Goal: Answer question/provide support

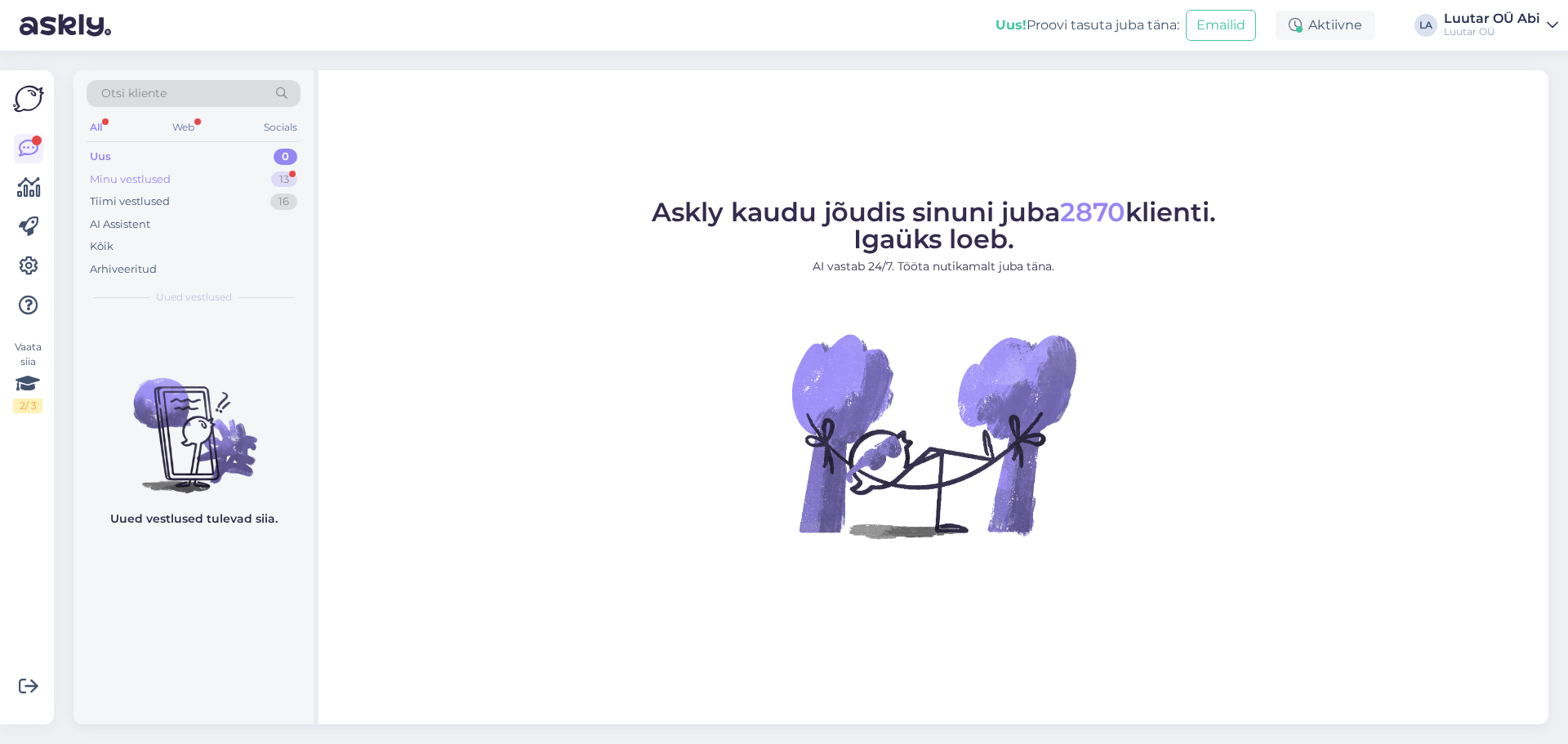
click at [249, 173] on div "Minu vestlused 13" at bounding box center [193, 180] width 214 height 23
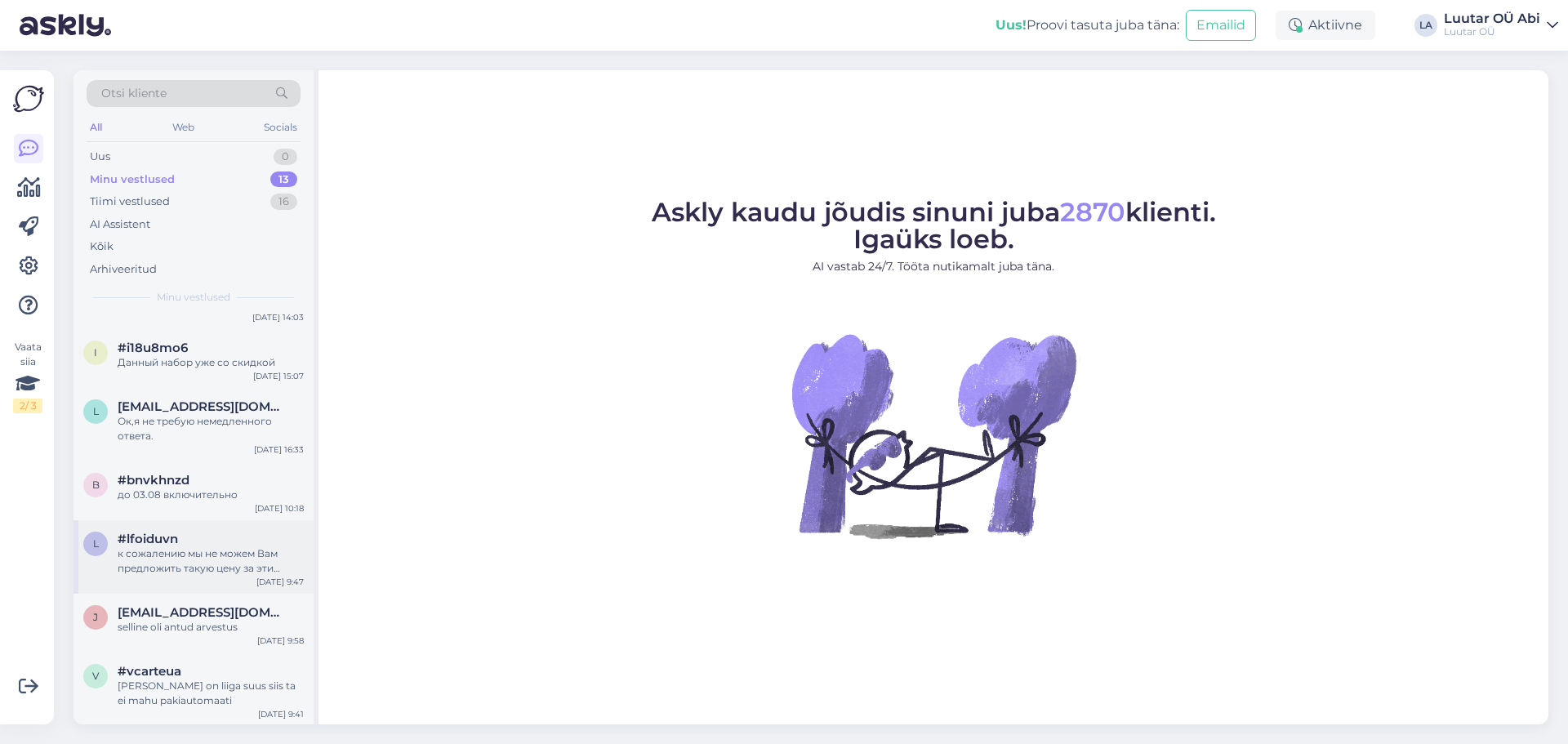
scroll to position [457, 0]
drag, startPoint x: 232, startPoint y: 690, endPoint x: 127, endPoint y: 674, distance: 106.2
click at [127, 674] on span "#vcarteua" at bounding box center [149, 669] width 64 height 14
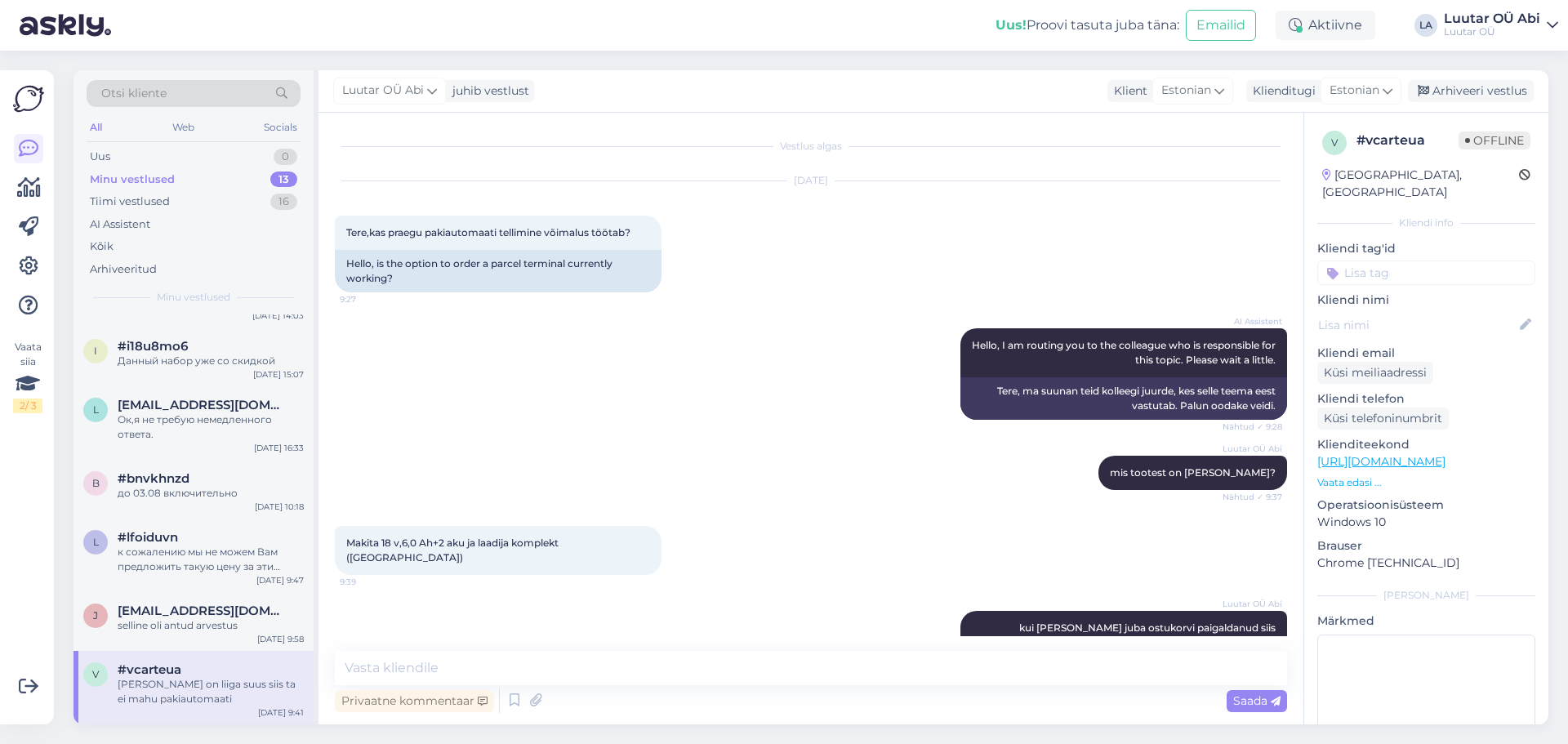
scroll to position [97, 0]
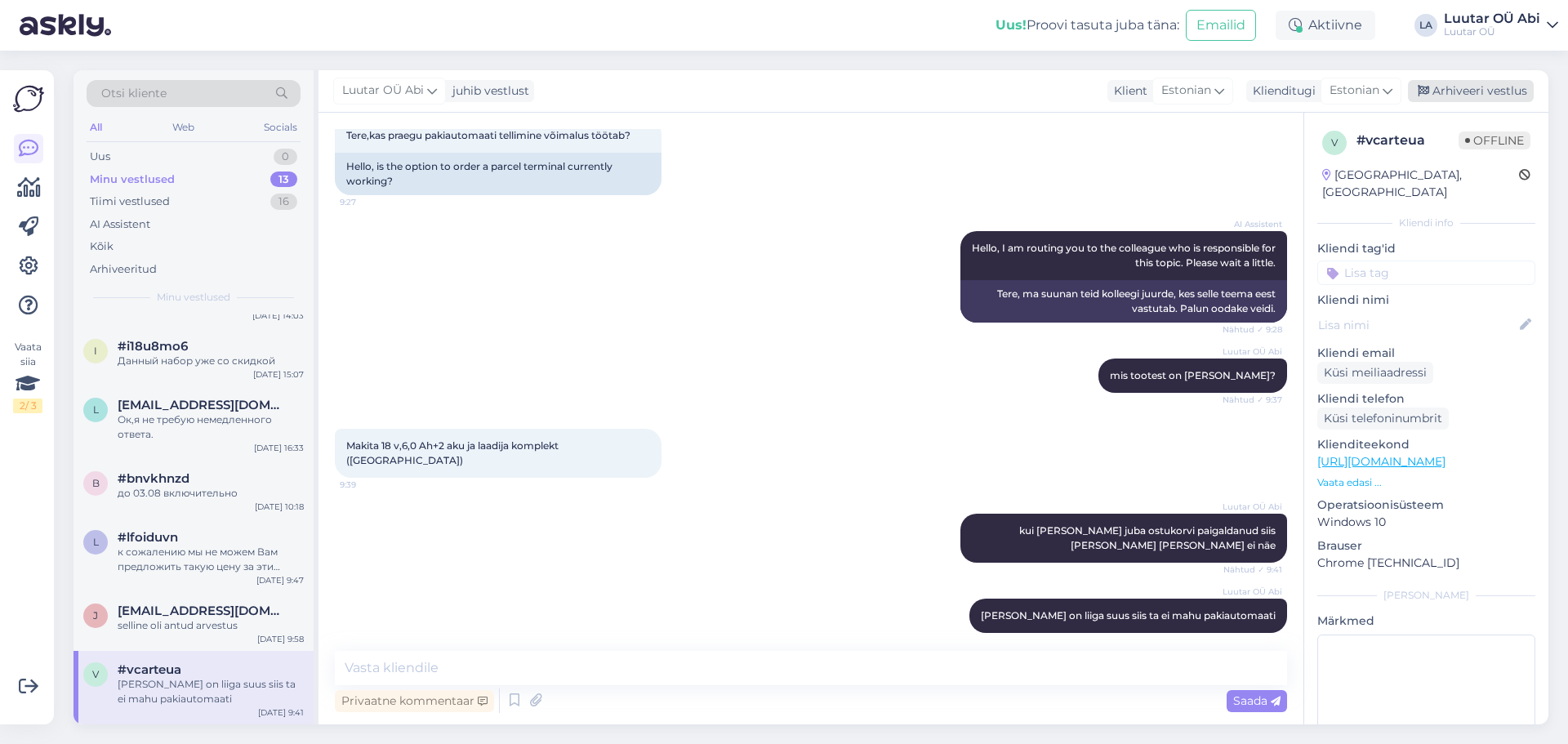
click at [1445, 94] on div "Arhiveeri vestlus" at bounding box center [1471, 91] width 126 height 22
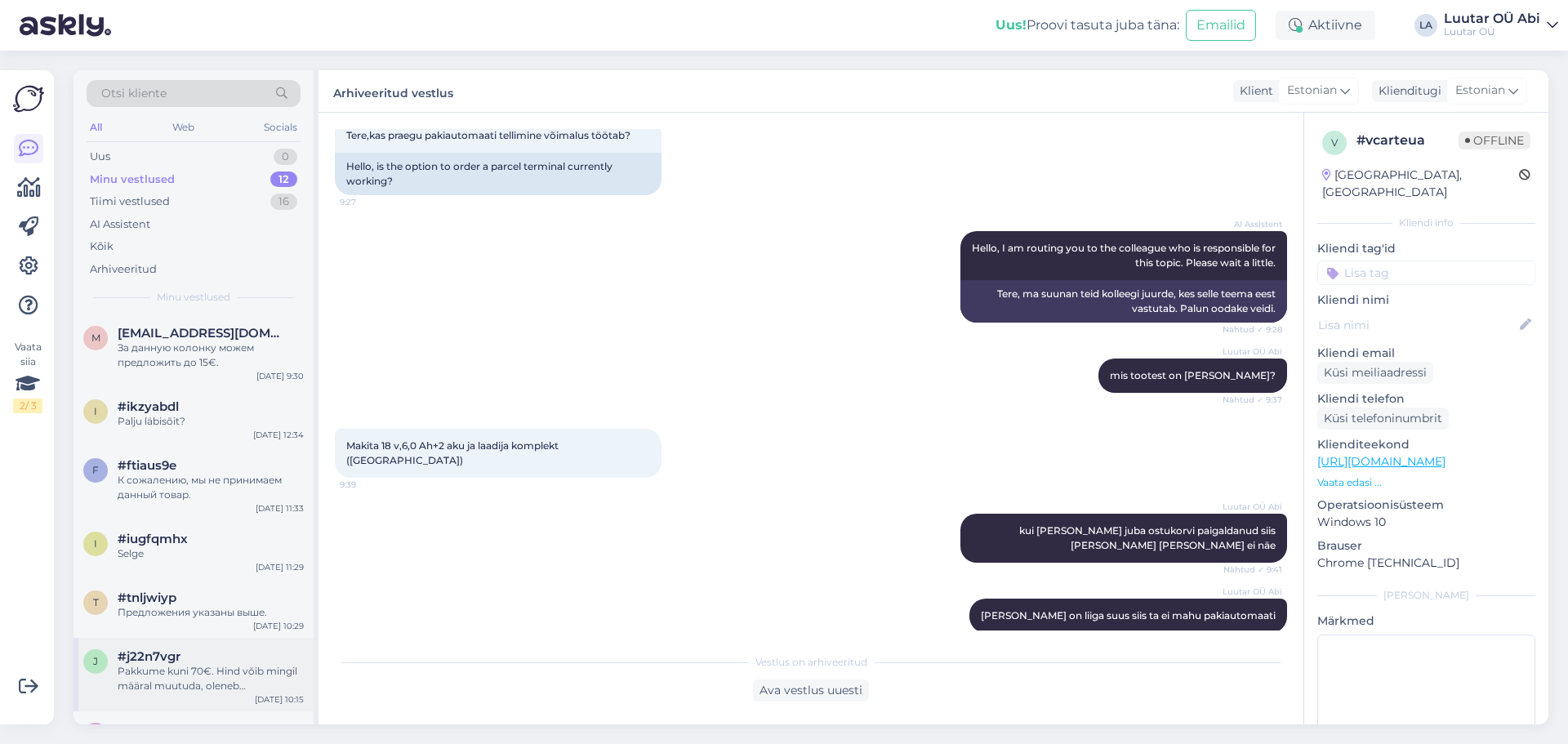
click at [266, 673] on div "Pakkume kuni 70€. Hind võib mingil määral muutuda, oleneb komplektsusest, välim…" at bounding box center [210, 678] width 186 height 30
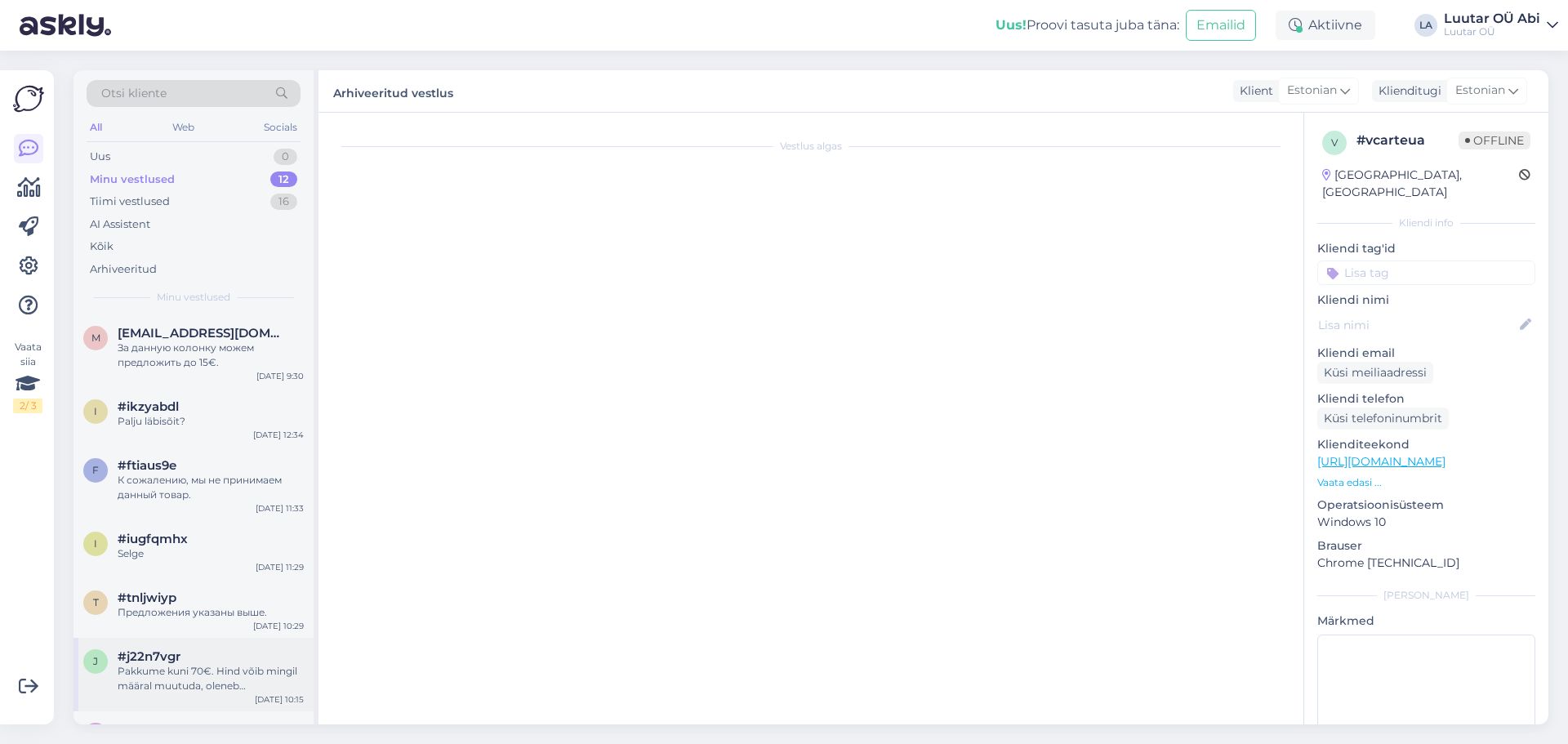
scroll to position [143, 0]
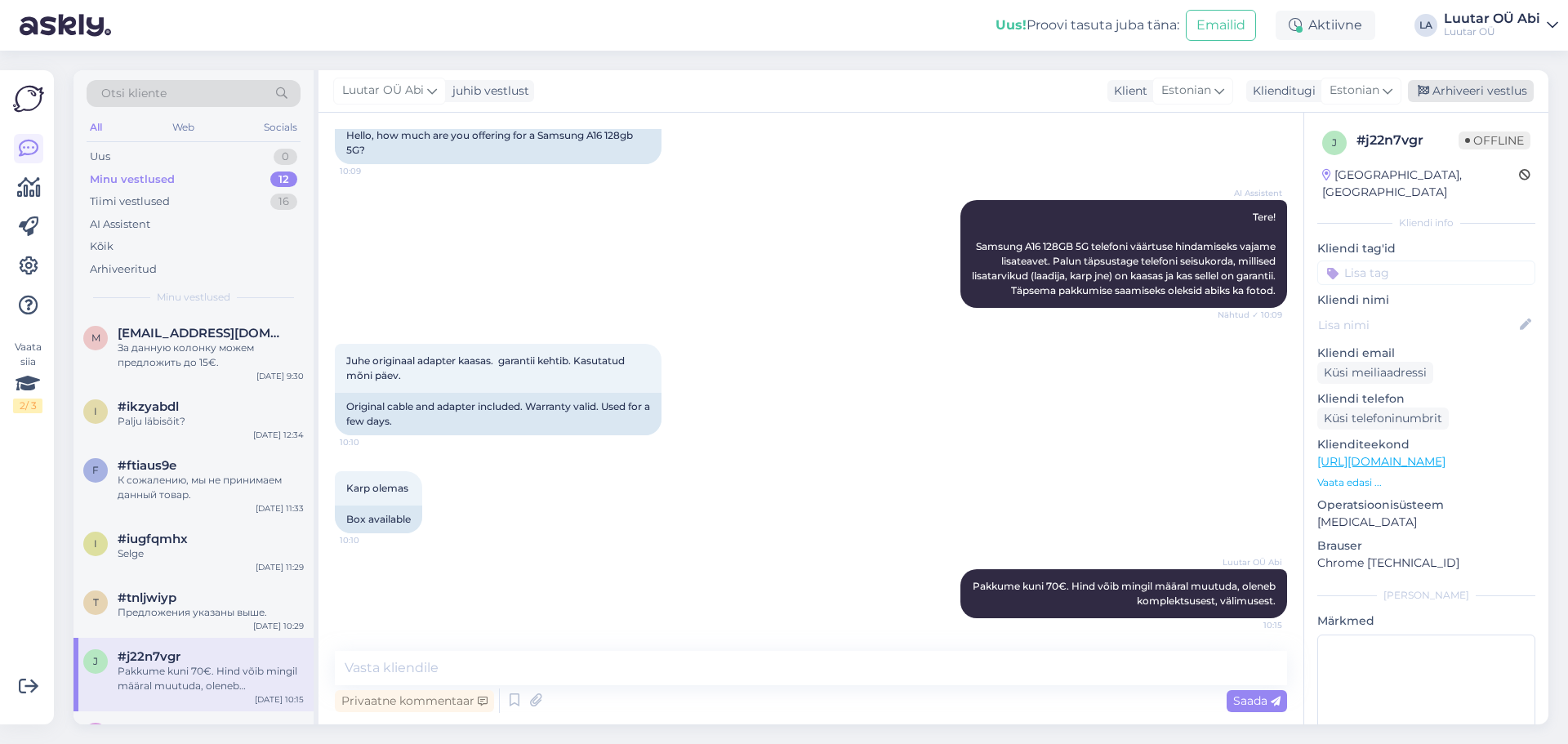
click at [1472, 94] on div "Arhiveeri vestlus" at bounding box center [1471, 91] width 126 height 22
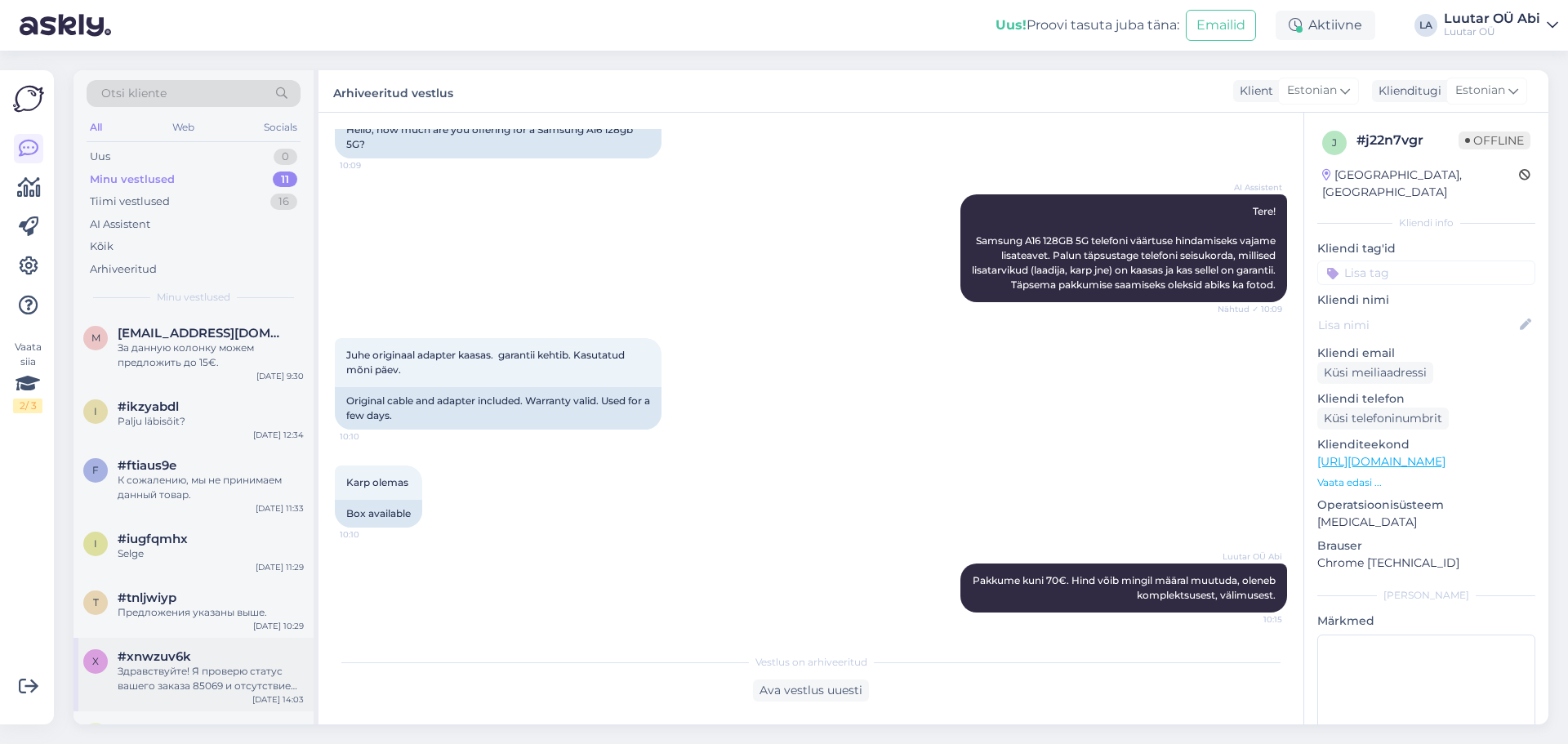
click at [223, 657] on div "#xnwzuv6k" at bounding box center [210, 656] width 186 height 14
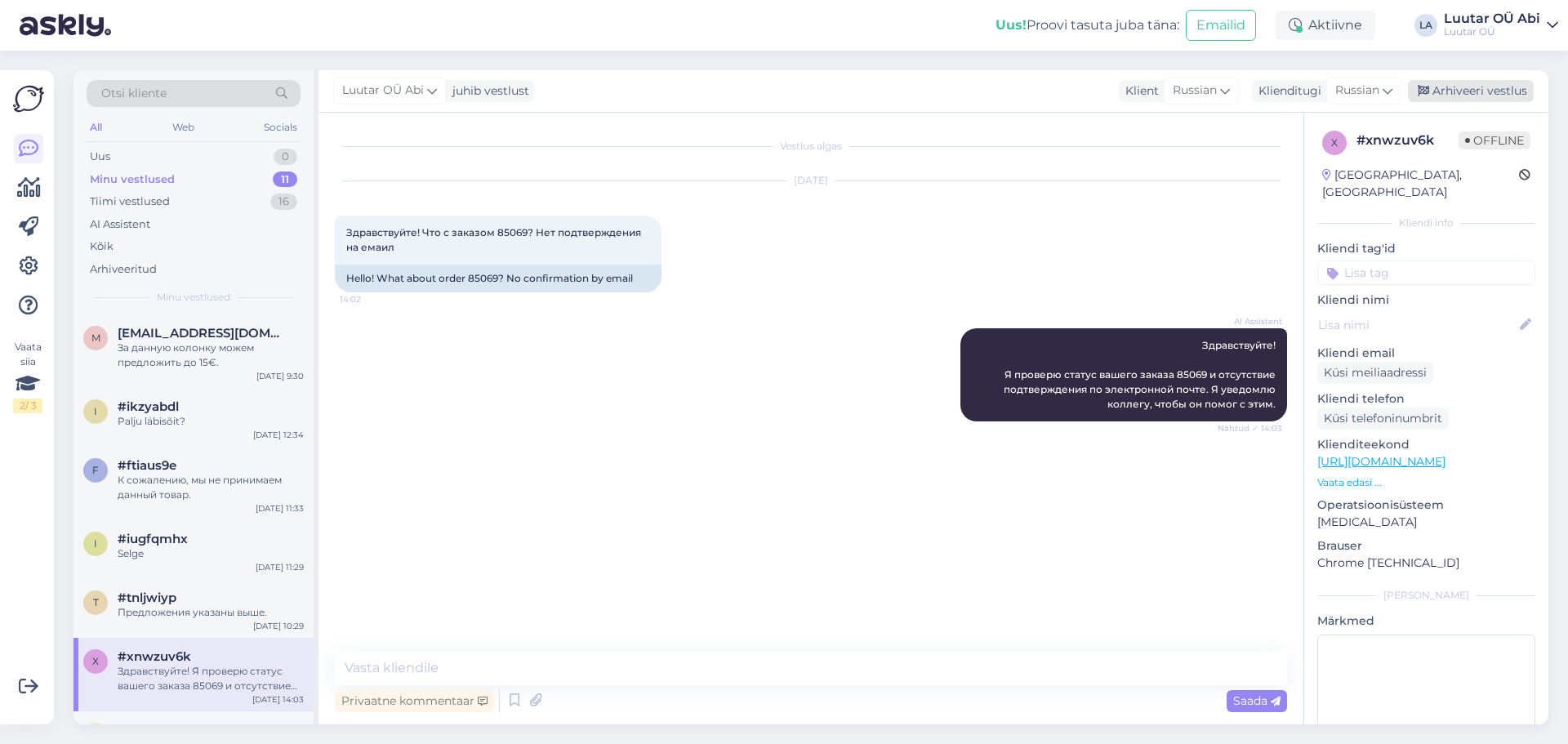
click at [1466, 87] on div "Arhiveeri vestlus" at bounding box center [1471, 91] width 126 height 22
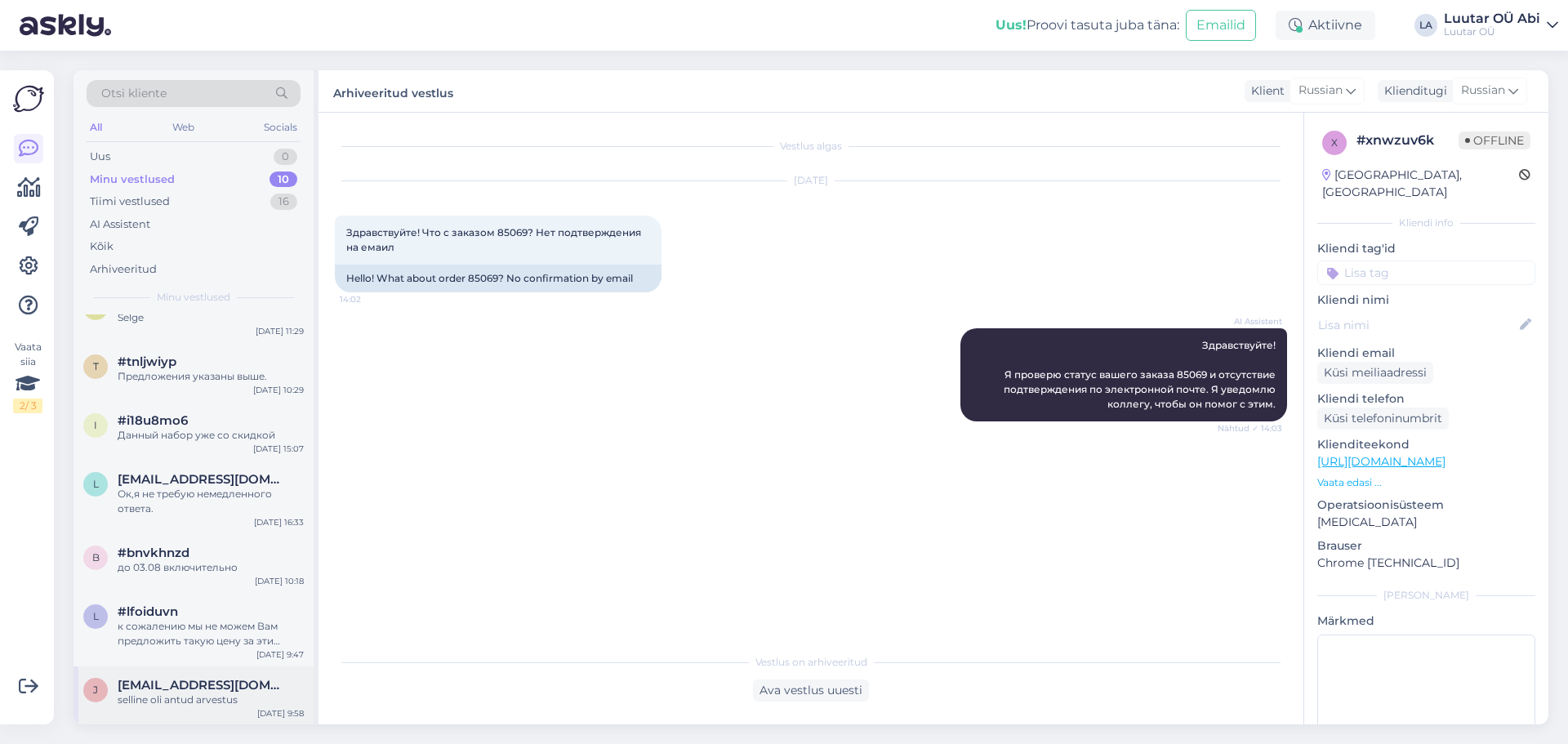
scroll to position [237, 0]
click at [256, 695] on div "selline oli antud arvestus" at bounding box center [210, 699] width 186 height 14
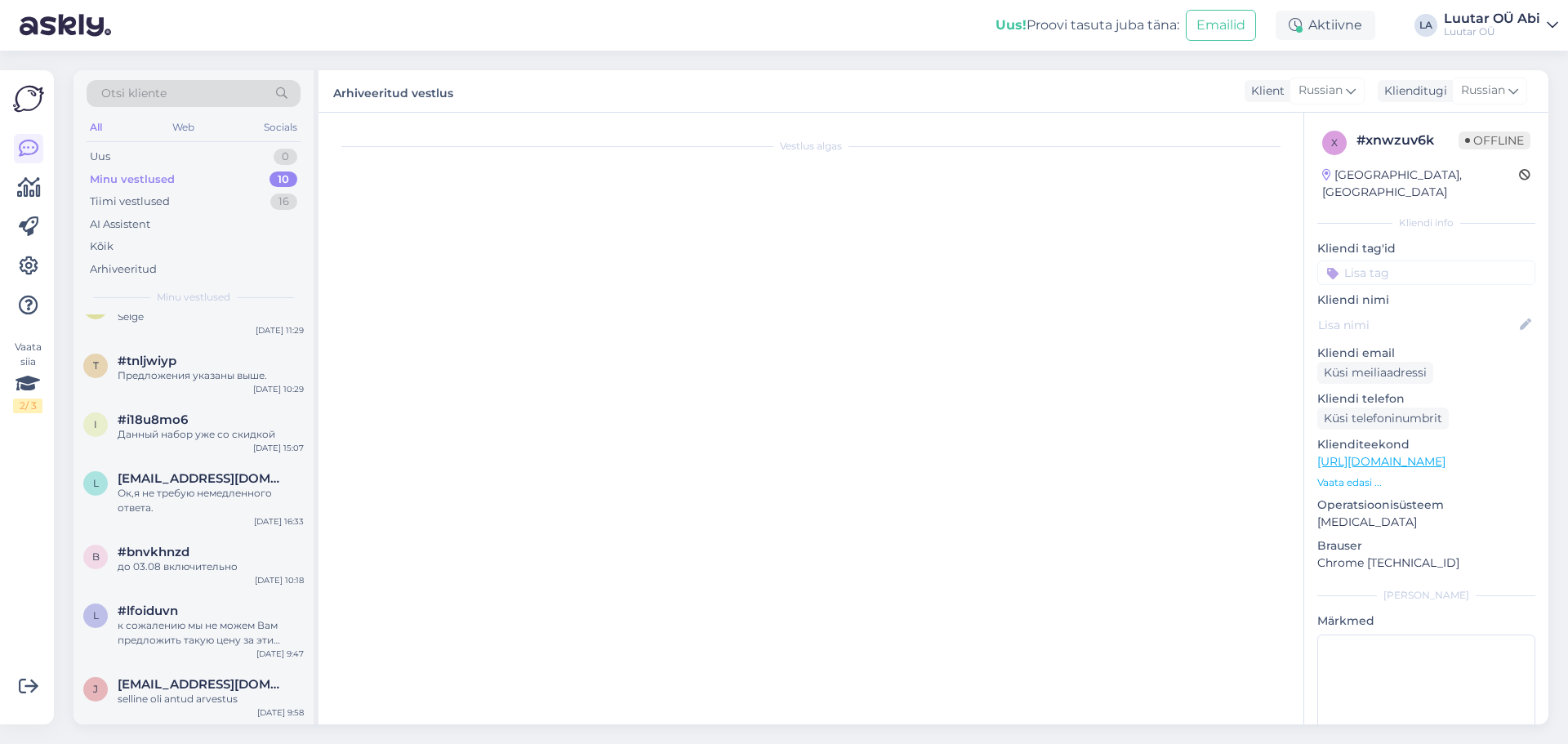
scroll to position [404, 0]
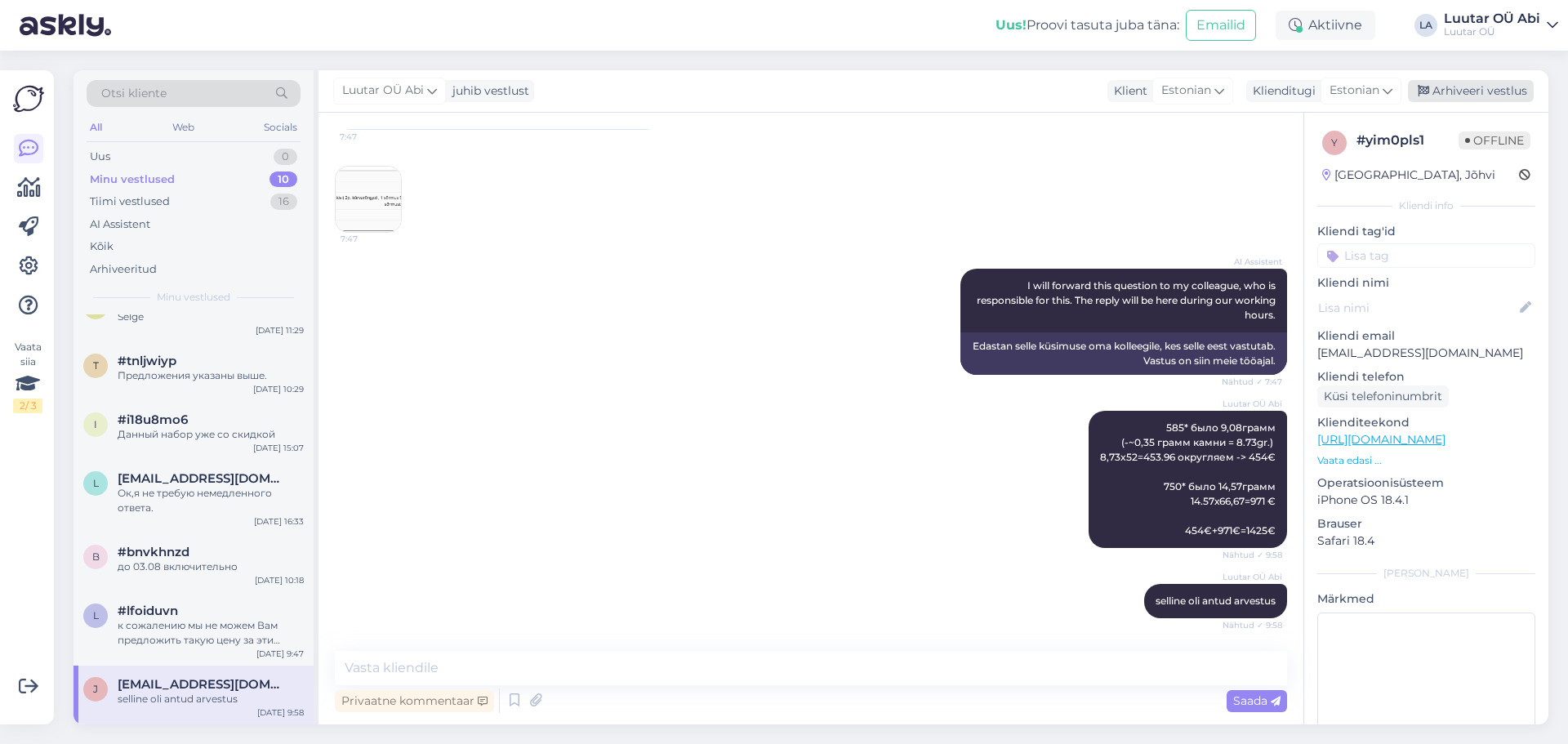
drag, startPoint x: 1445, startPoint y: 93, endPoint x: 907, endPoint y: 285, distance: 571.2
click at [1446, 93] on div "Arhiveeri vestlus" at bounding box center [1471, 91] width 126 height 22
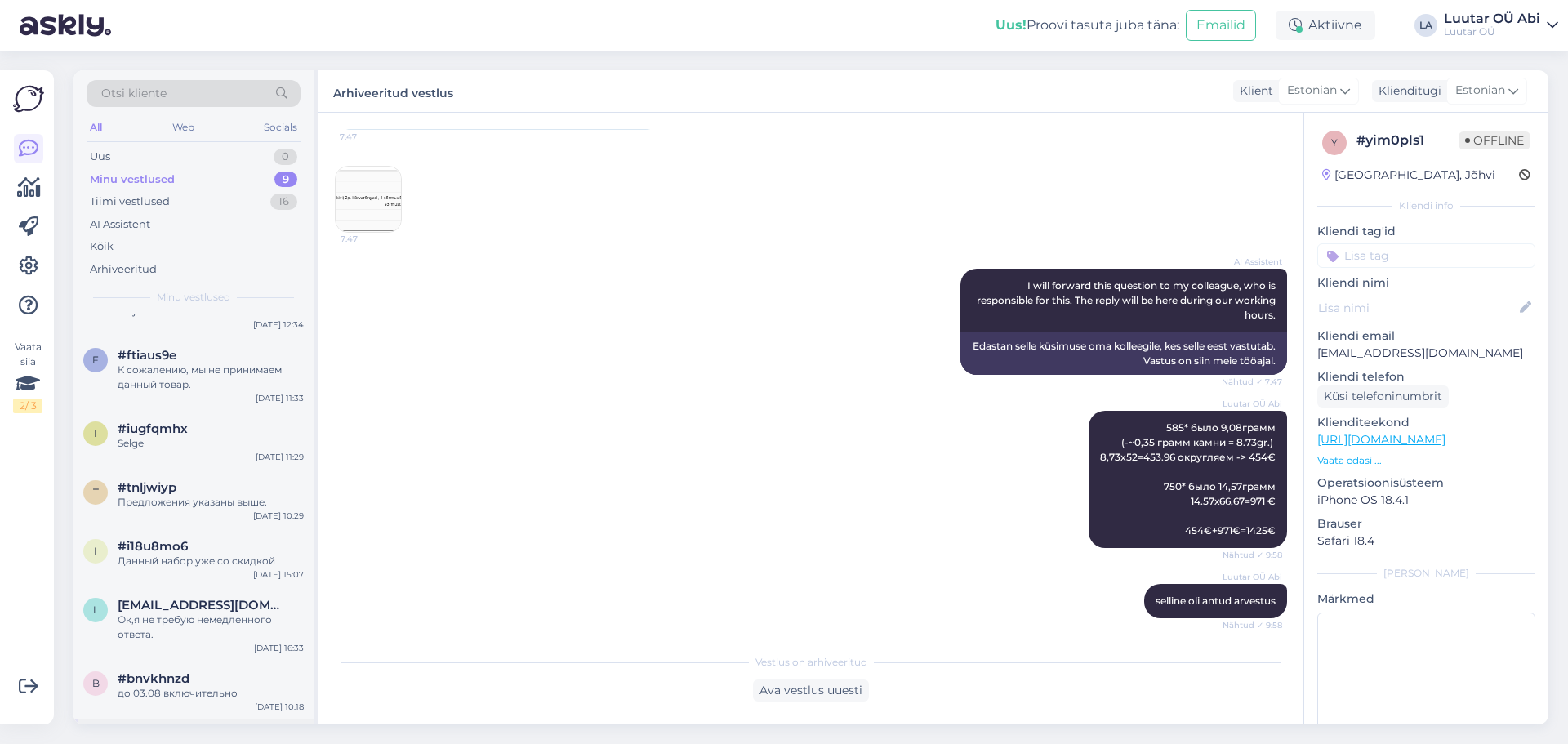
scroll to position [178, 0]
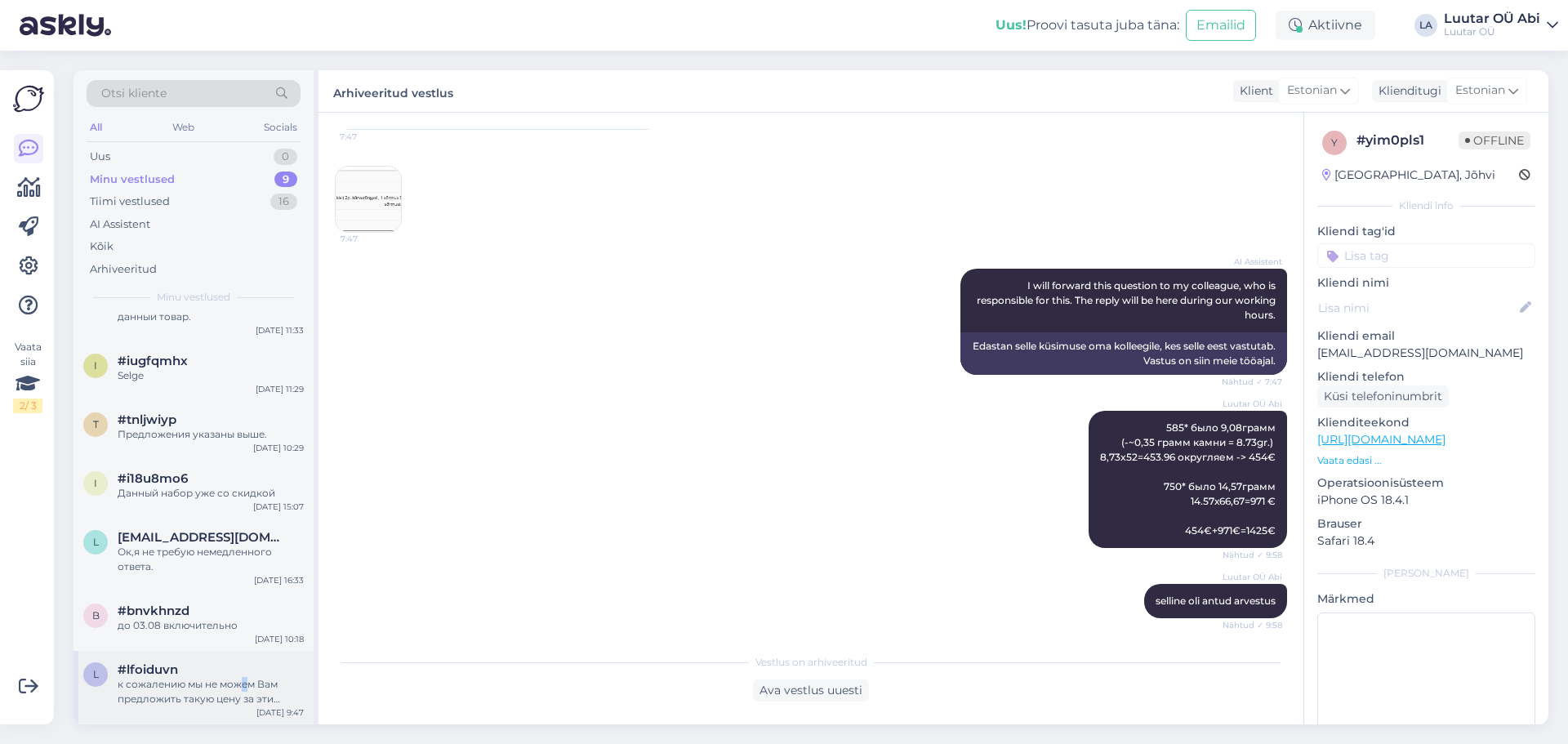
click at [246, 687] on div "к сожалению мы не можем Вам предложить такую цену за эти велосипеды" at bounding box center [210, 692] width 186 height 30
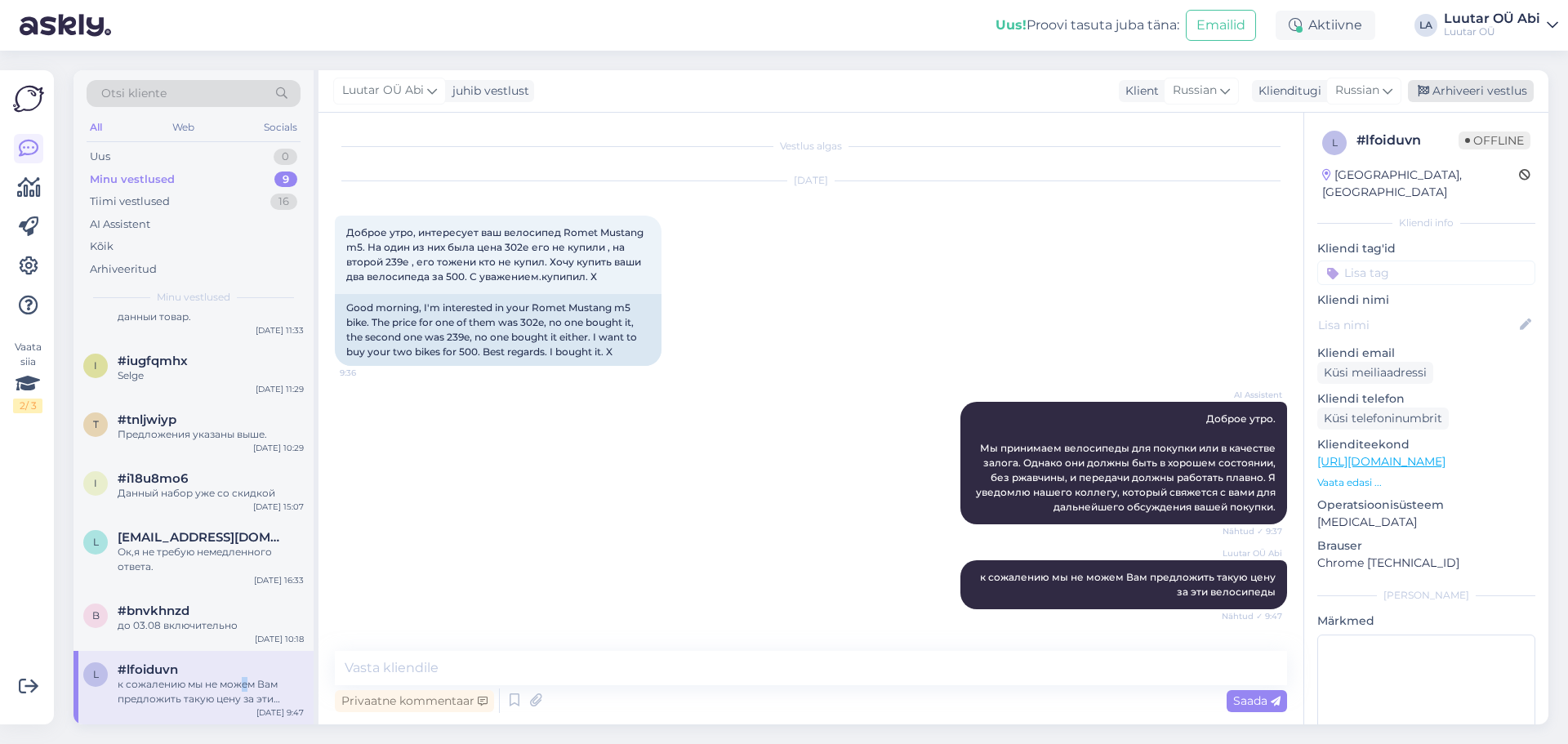
click at [1475, 86] on div "Arhiveeri vestlus" at bounding box center [1471, 91] width 126 height 22
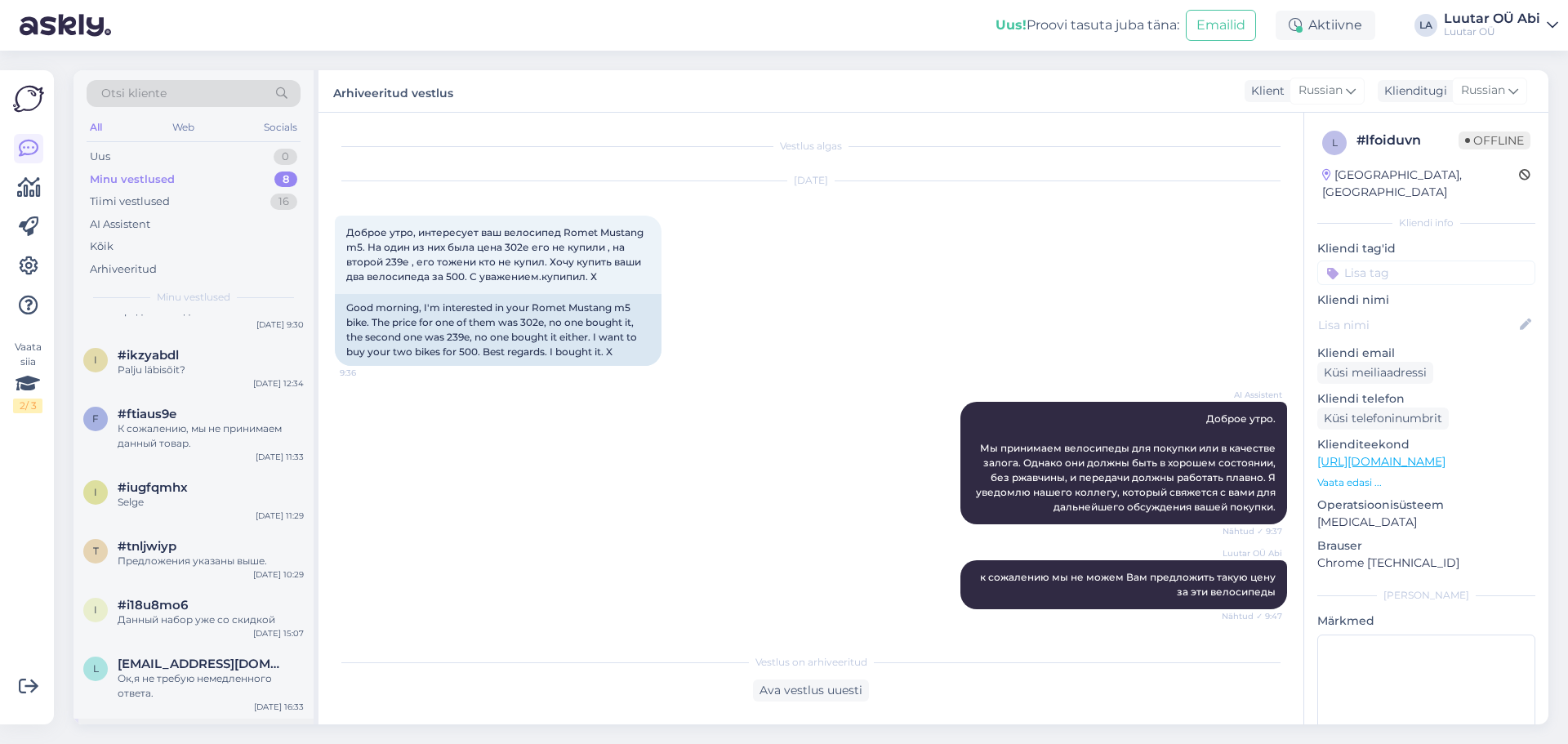
scroll to position [105, 0]
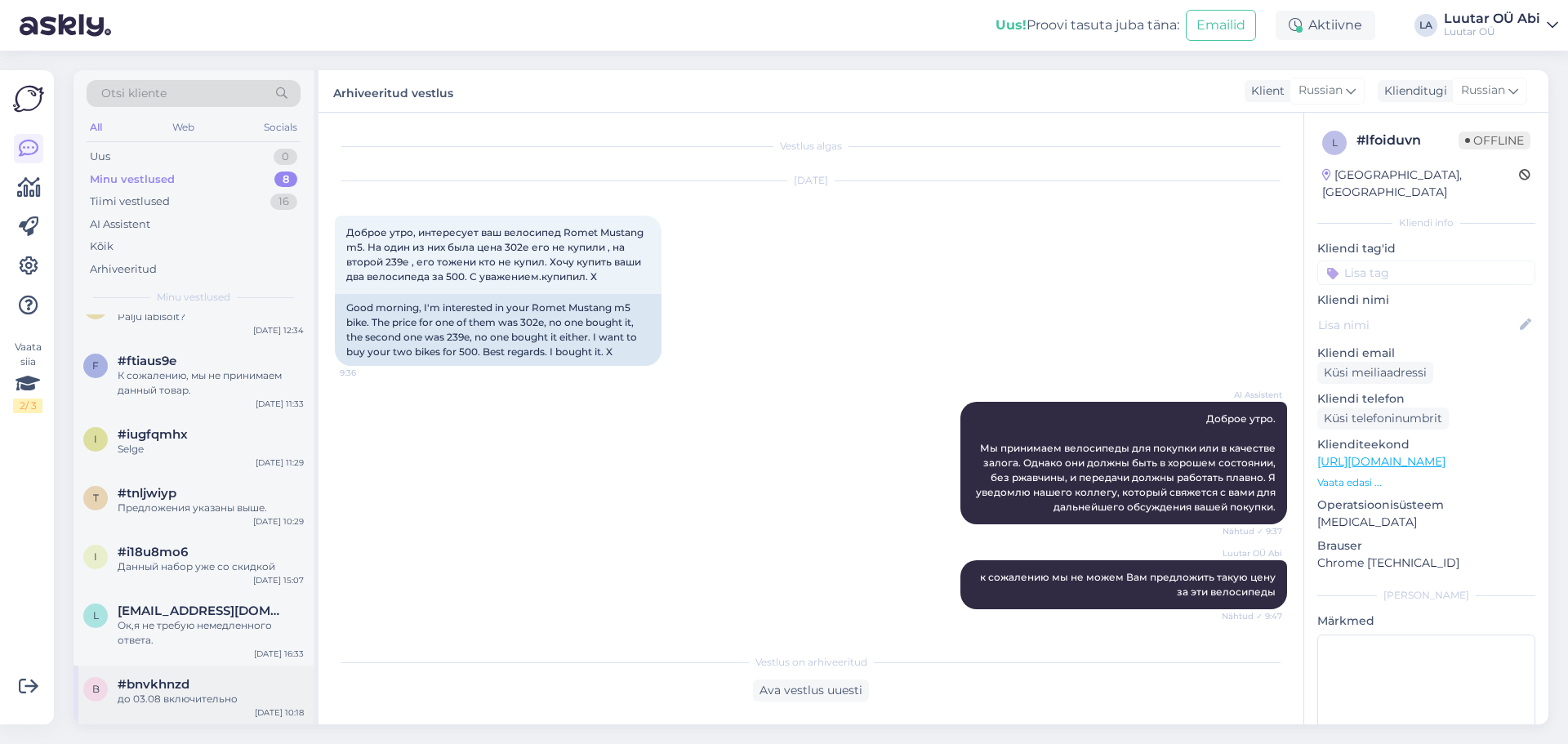
click at [146, 689] on span "#bnvkhnzd" at bounding box center [153, 684] width 72 height 14
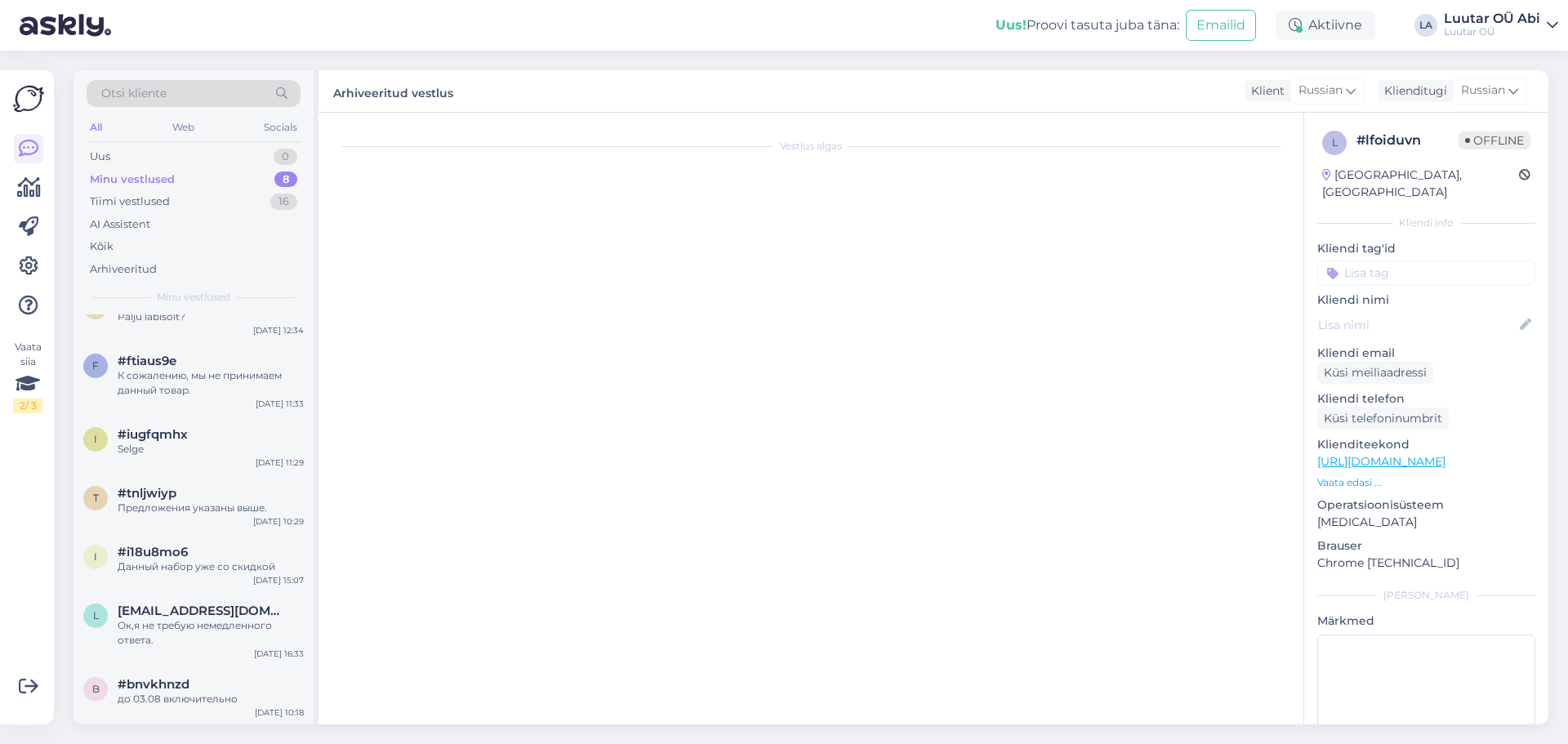
scroll to position [547, 0]
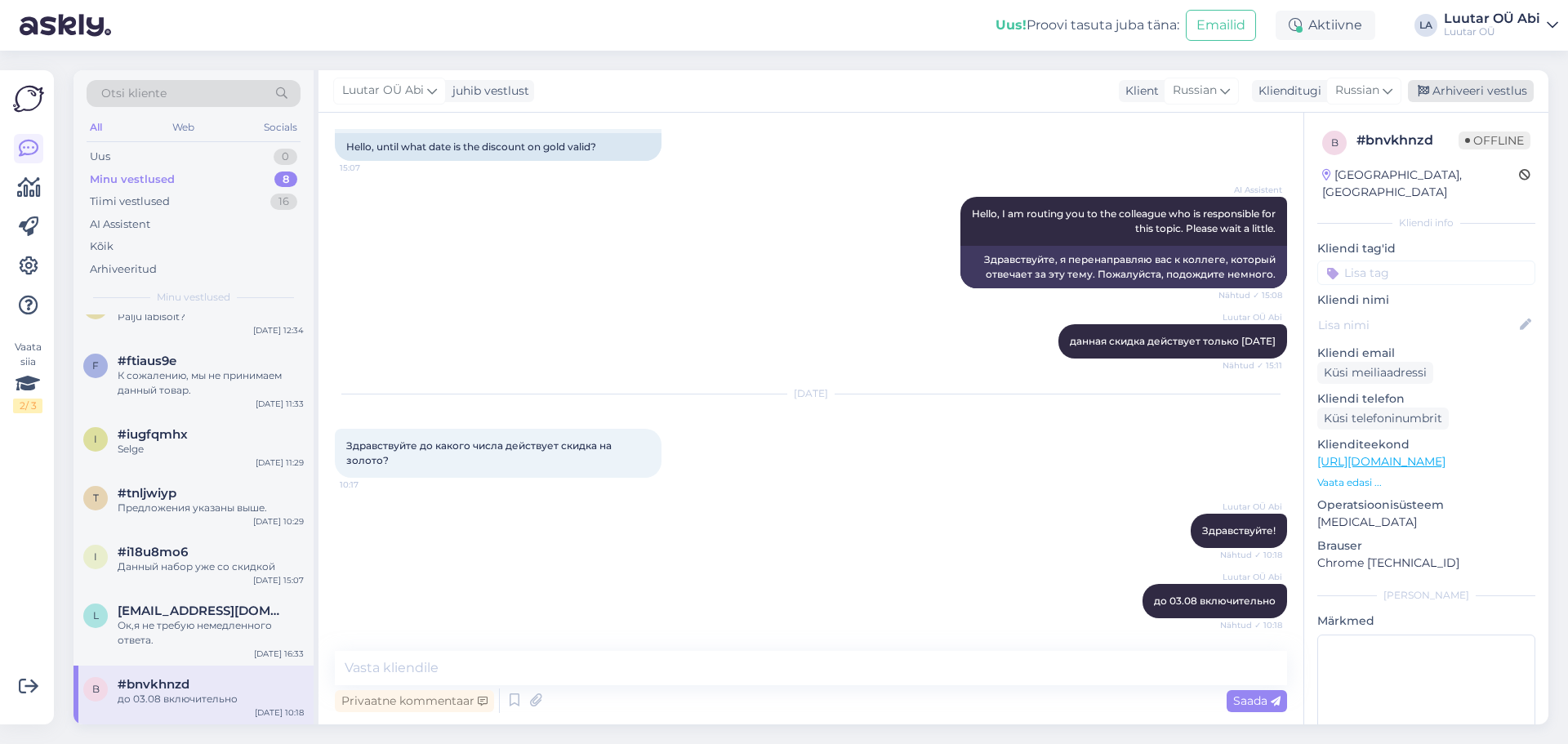
click at [1470, 92] on div "Arhiveeri vestlus" at bounding box center [1471, 91] width 126 height 22
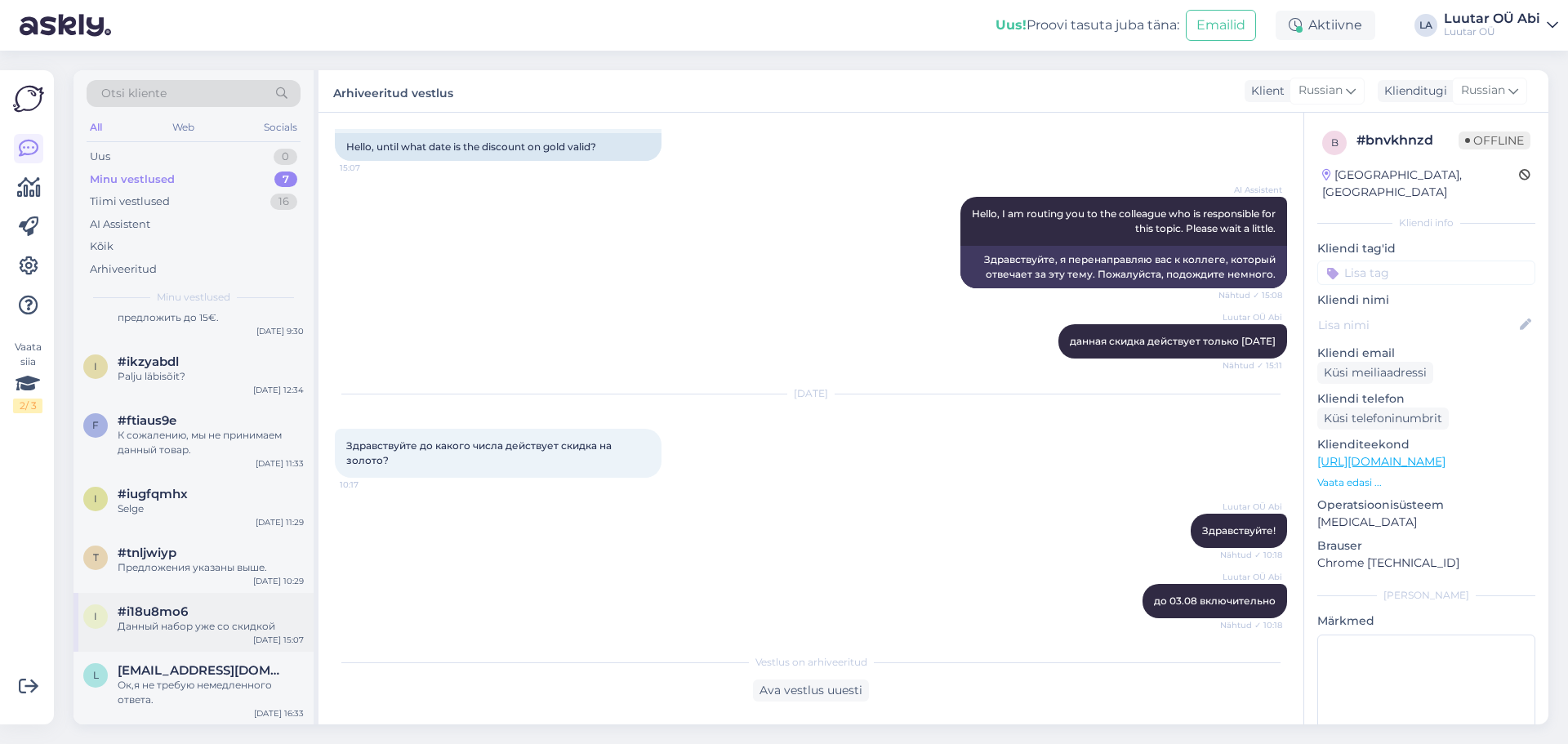
scroll to position [46, 0]
click at [193, 683] on div "Ок,я не требую немедленного ответа." at bounding box center [210, 692] width 186 height 30
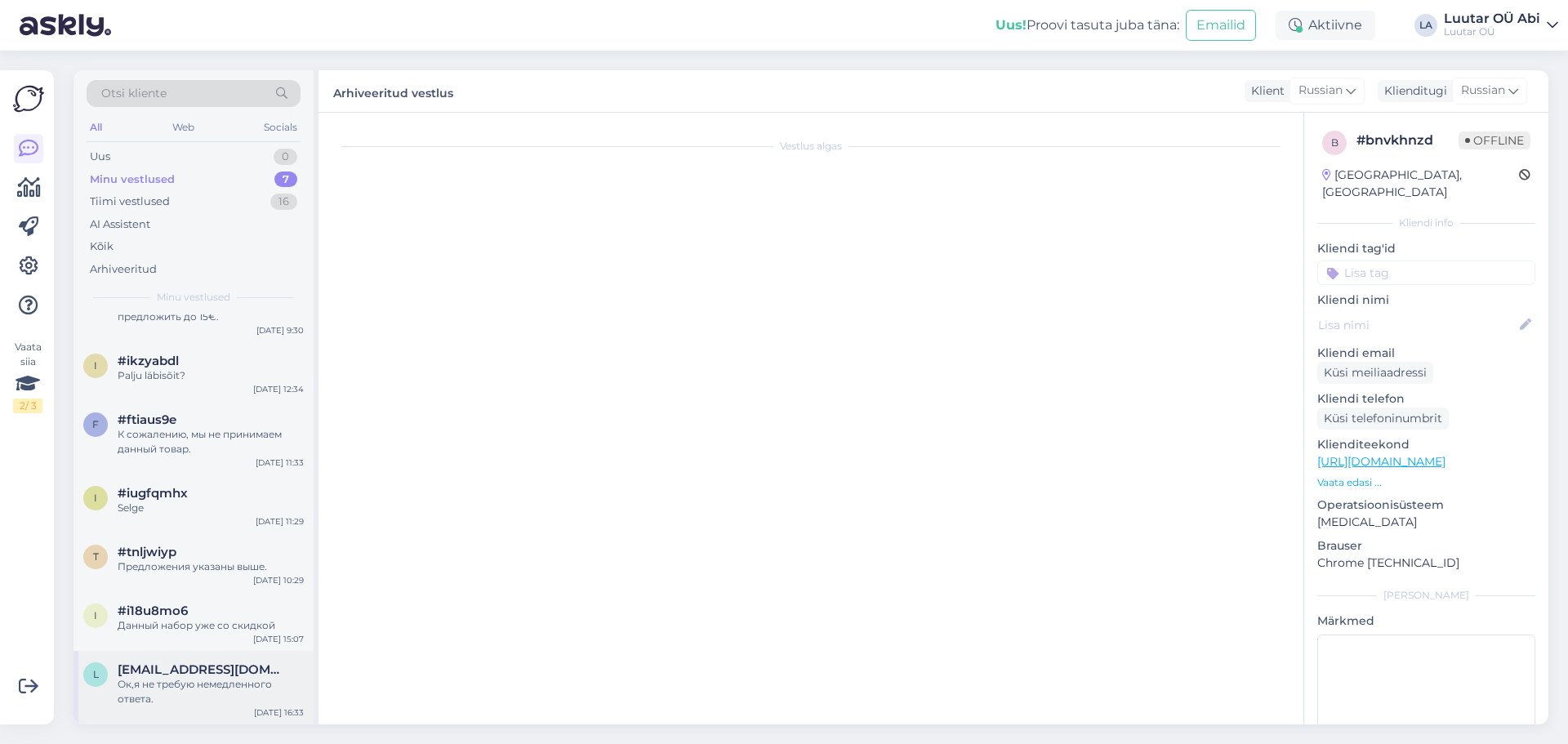
scroll to position [172, 0]
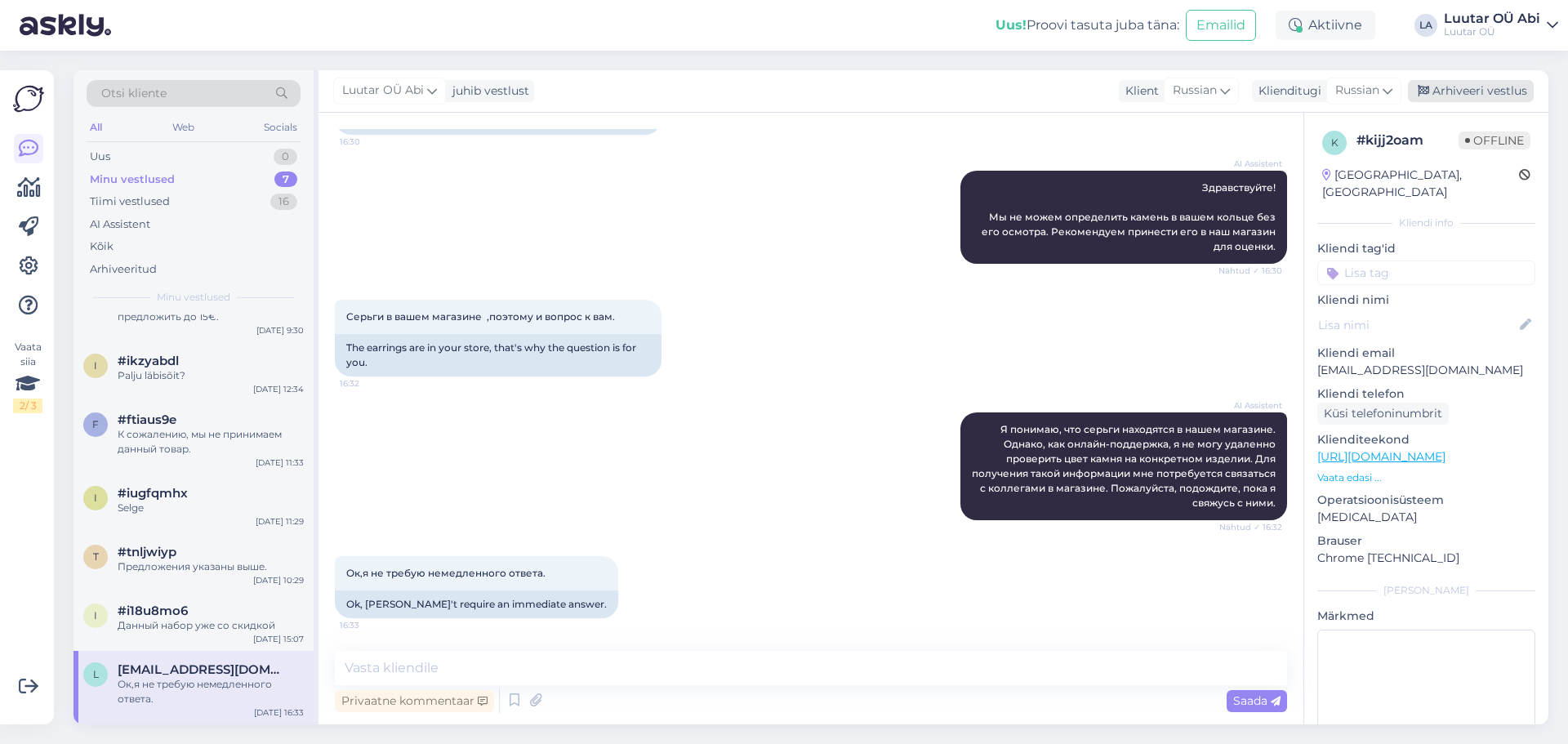
click at [1456, 90] on div "Arhiveeri vestlus" at bounding box center [1471, 91] width 126 height 22
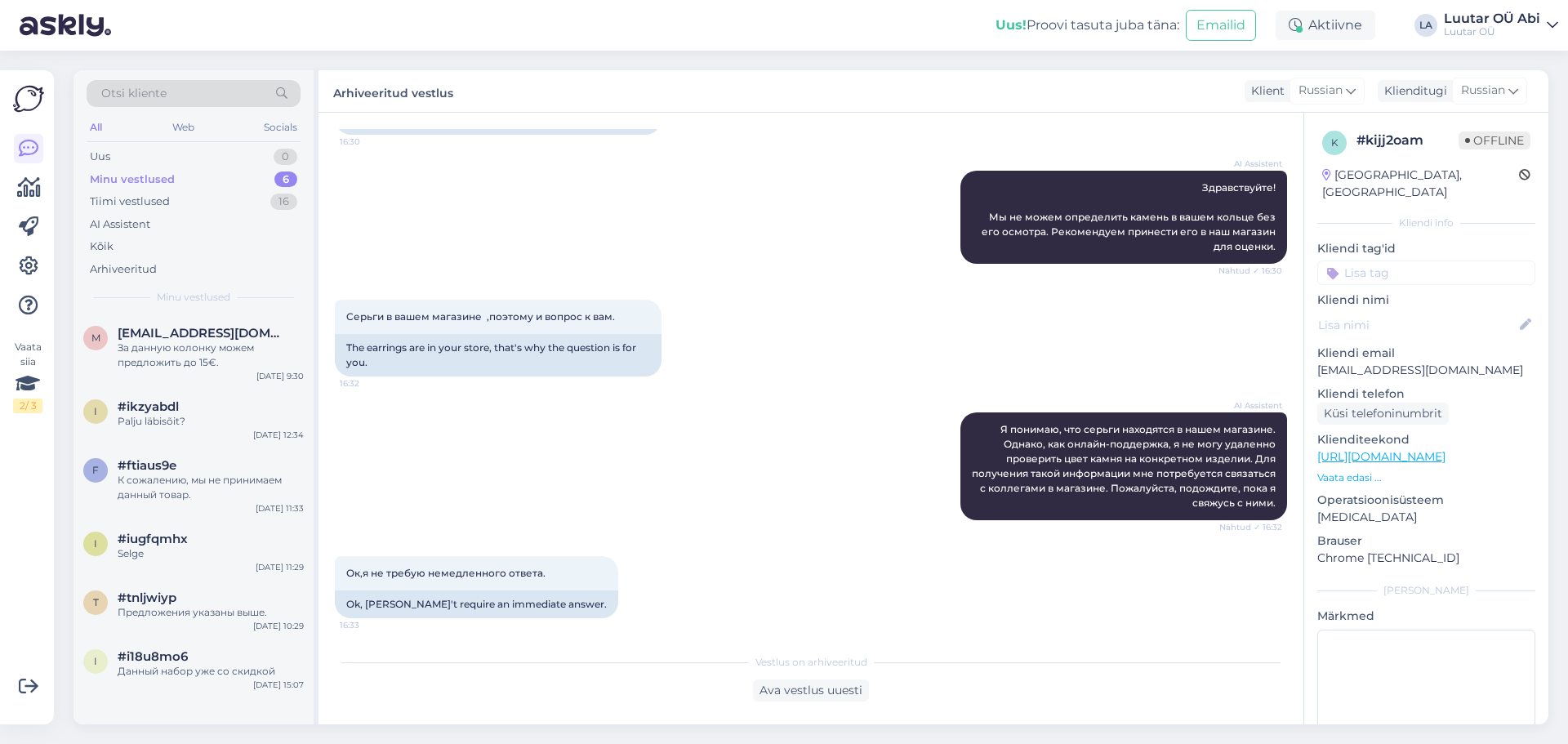
scroll to position [0, 0]
click at [154, 668] on div "Данный набор уже со скидкой" at bounding box center [210, 671] width 186 height 14
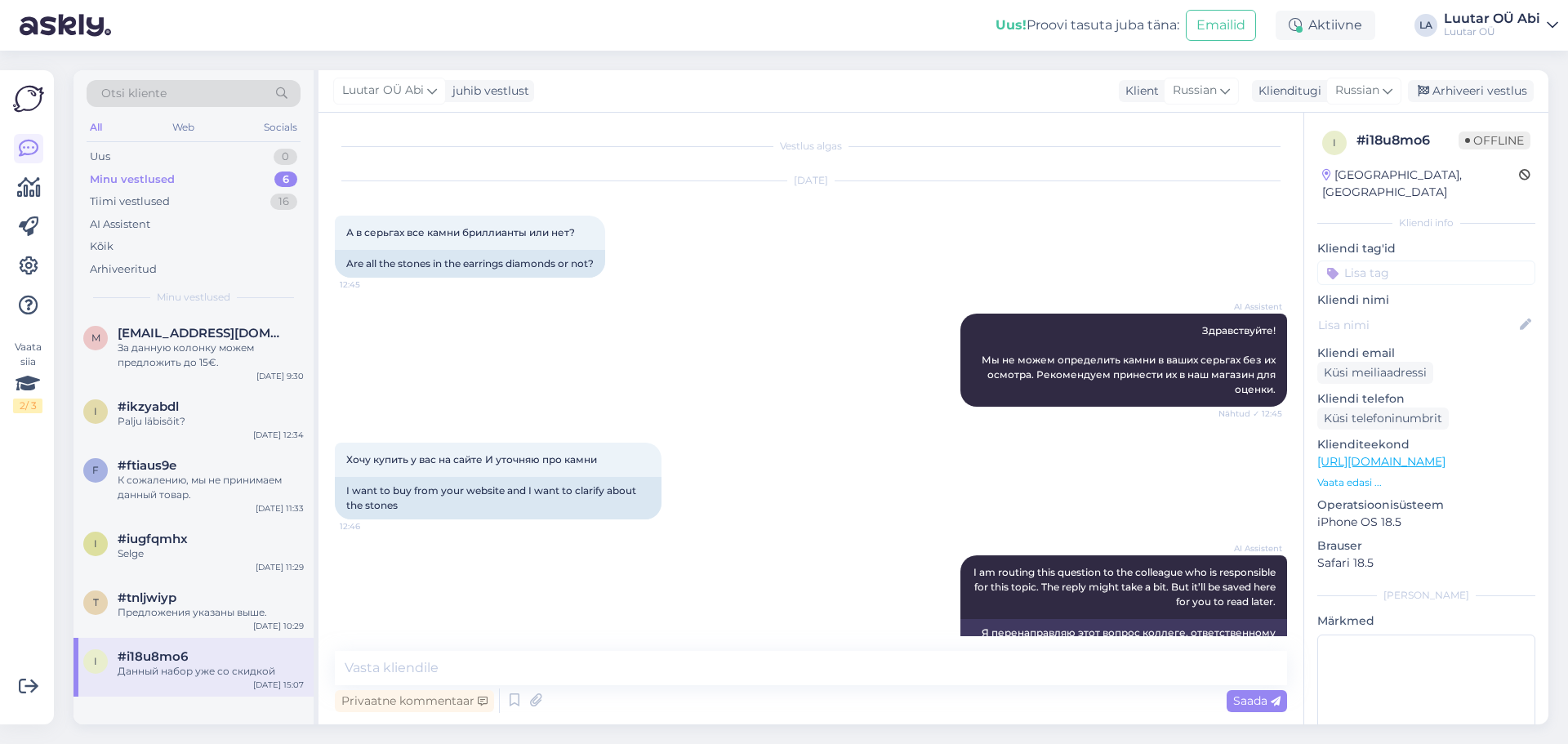
scroll to position [884, 0]
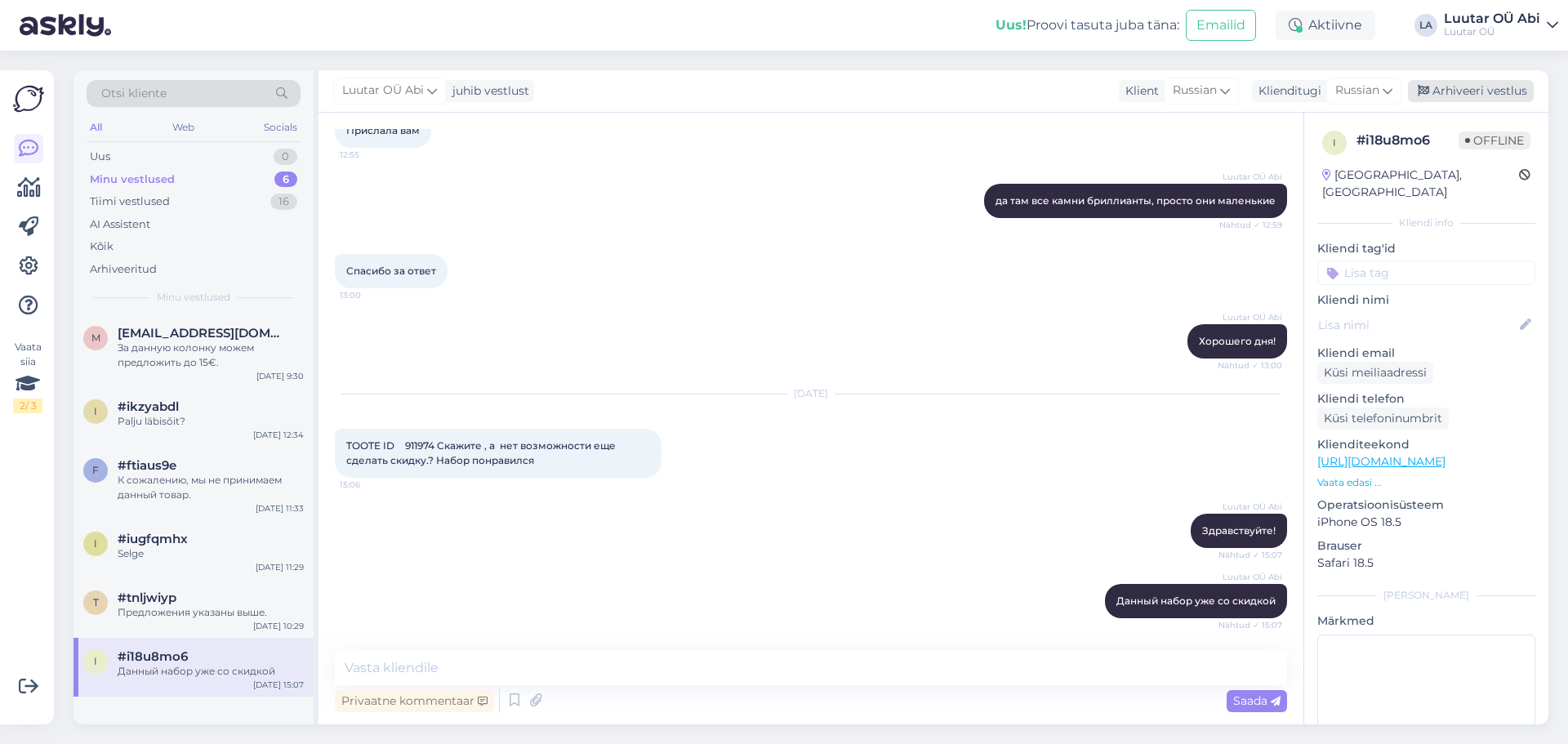
click at [1480, 92] on div "Arhiveeri vestlus" at bounding box center [1471, 91] width 126 height 22
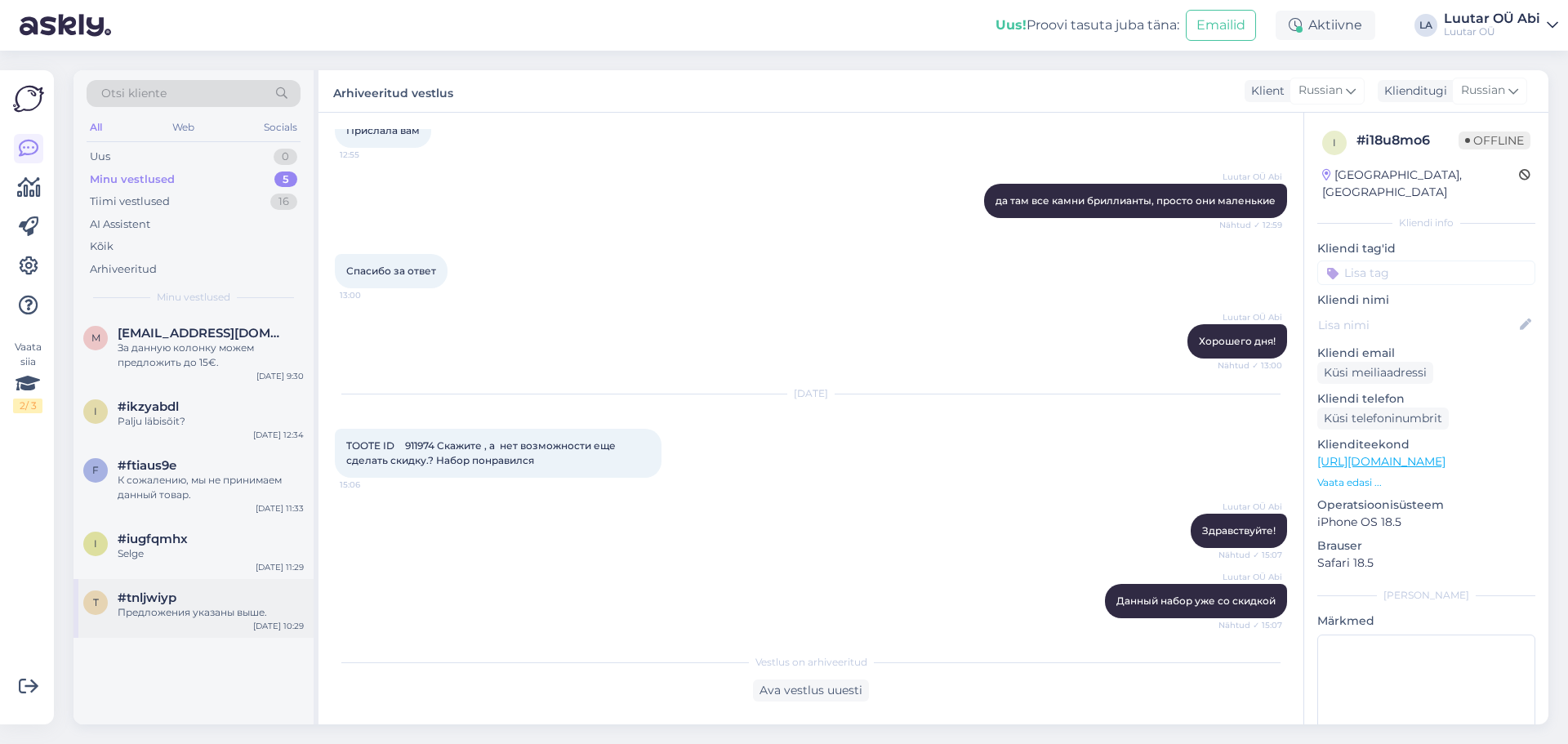
click at [197, 611] on div "Предложения указаны выше." at bounding box center [210, 612] width 186 height 14
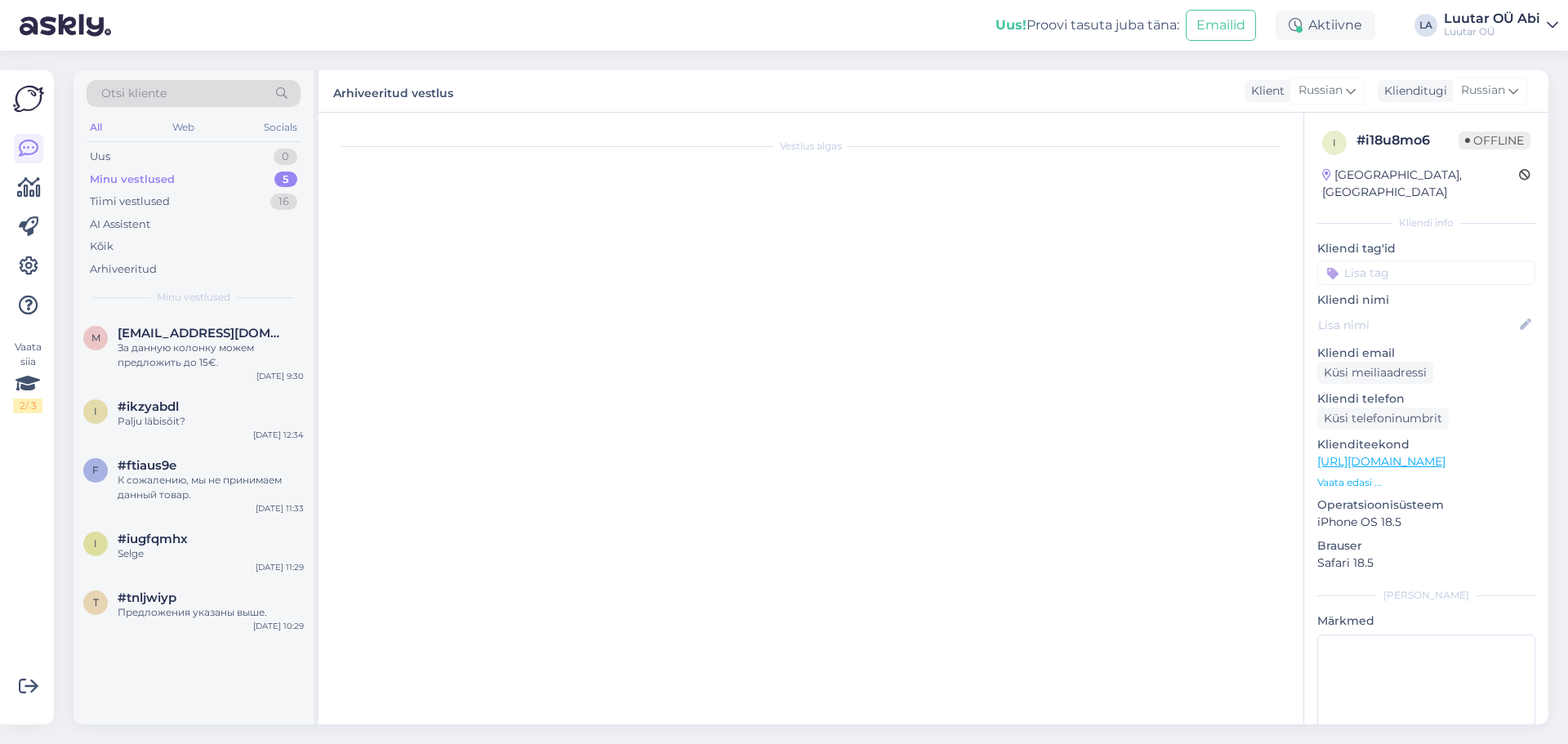
scroll to position [1097, 0]
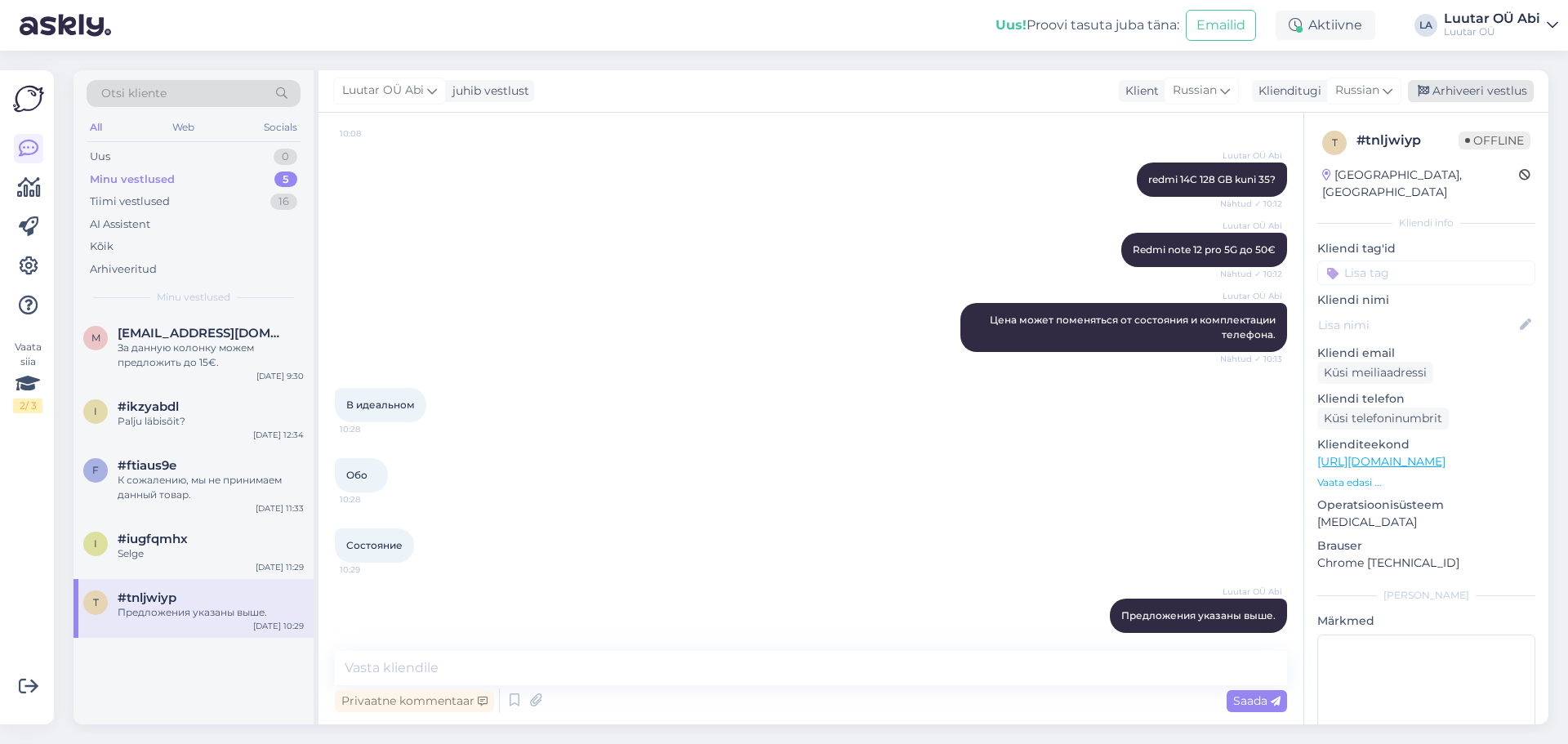
click at [1451, 94] on div "Arhiveeri vestlus" at bounding box center [1471, 91] width 126 height 22
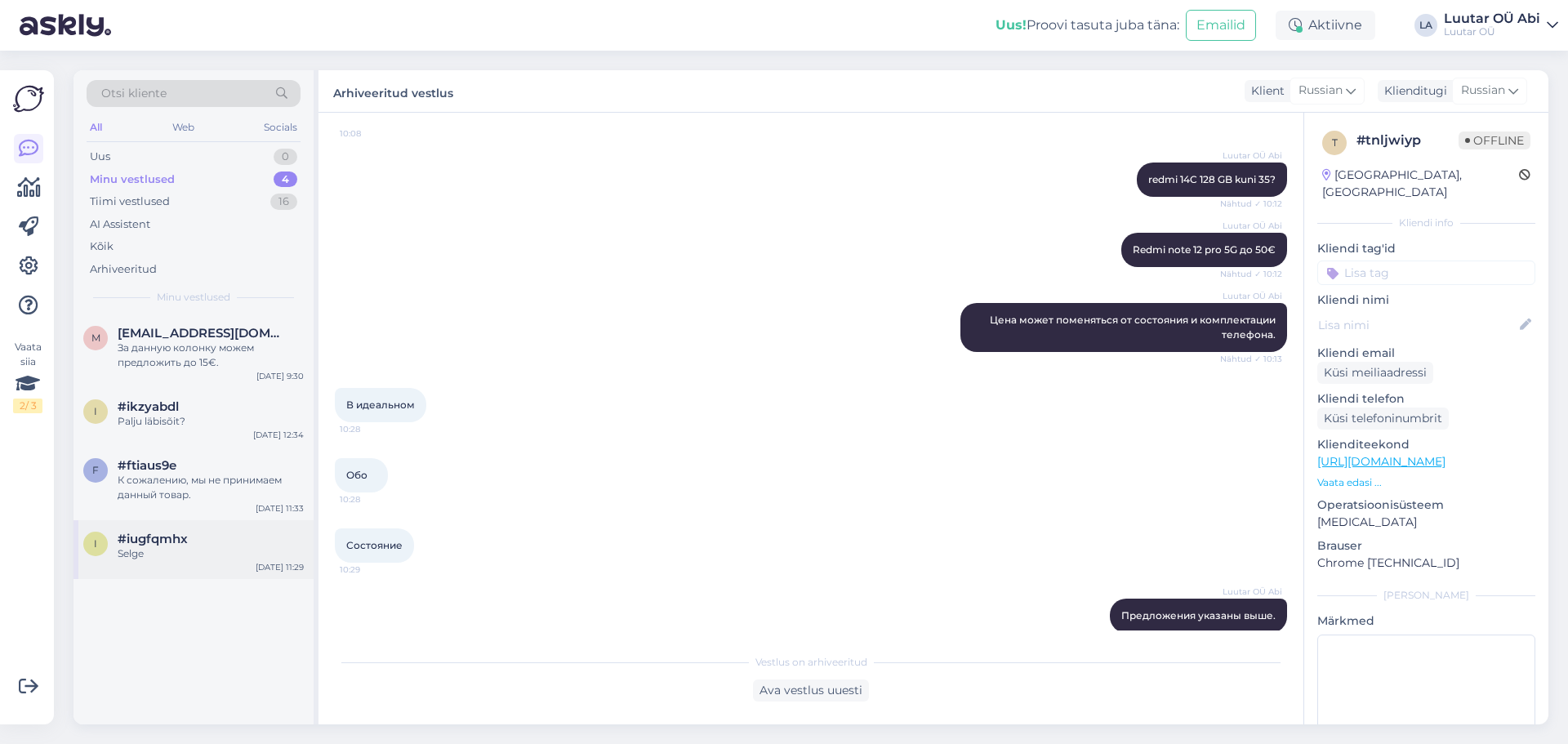
click at [213, 558] on div "Selge" at bounding box center [210, 553] width 186 height 14
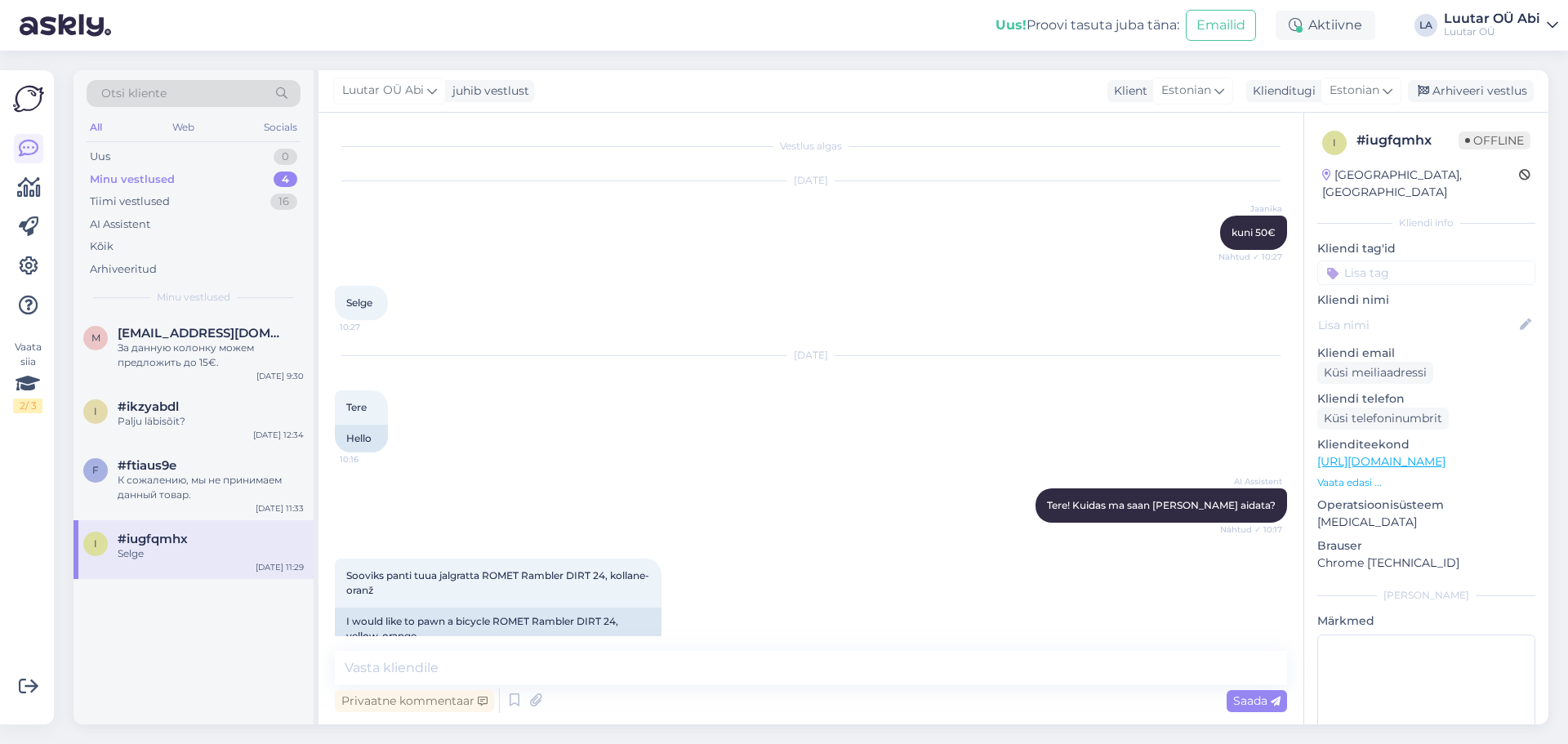
scroll to position [8635, 0]
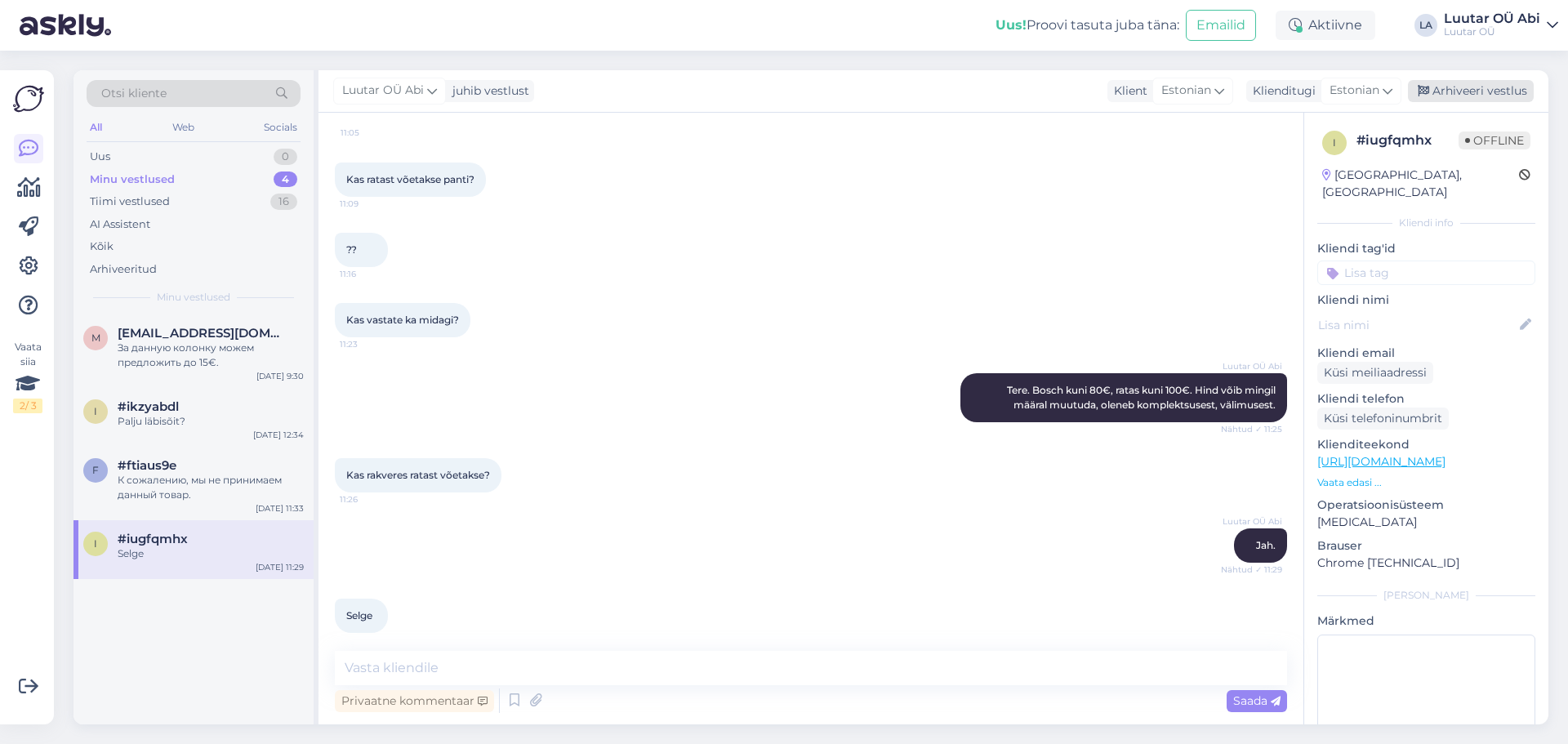
click at [1448, 89] on div "Arhiveeri vestlus" at bounding box center [1471, 91] width 126 height 22
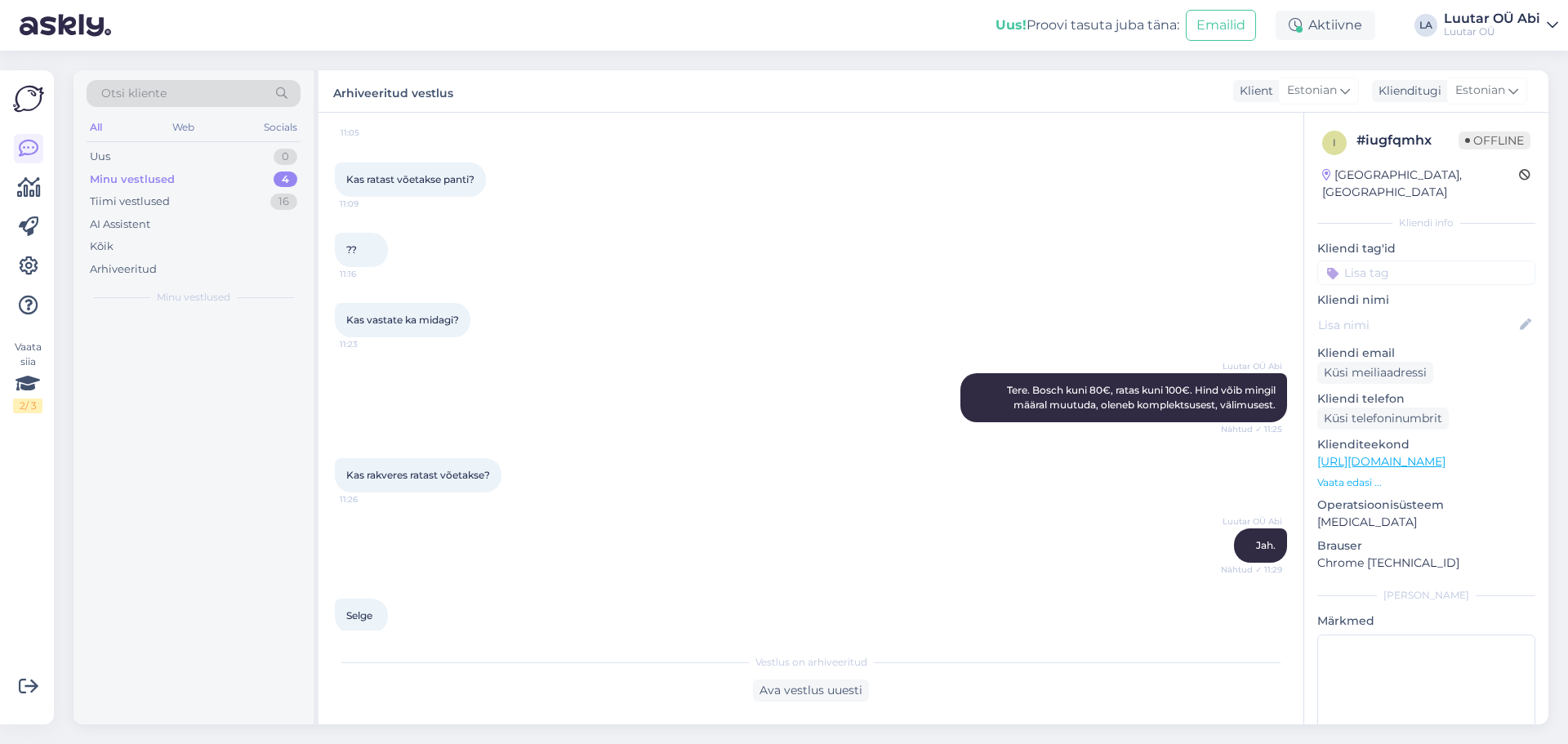
click at [220, 179] on div "Minu vestlused 4" at bounding box center [193, 180] width 214 height 23
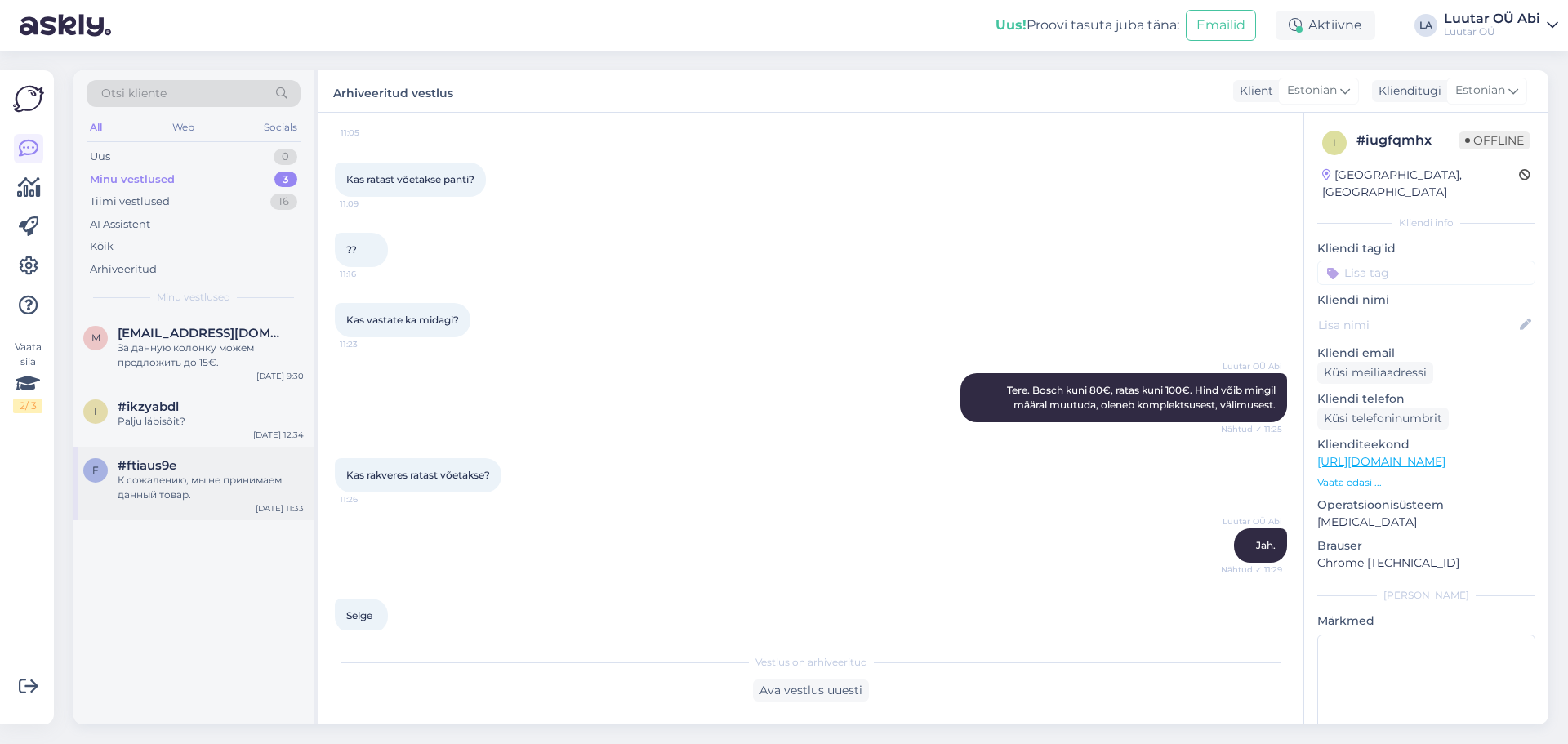
click at [254, 494] on div "К сожалению, мы не принимаем данный товар." at bounding box center [210, 488] width 186 height 30
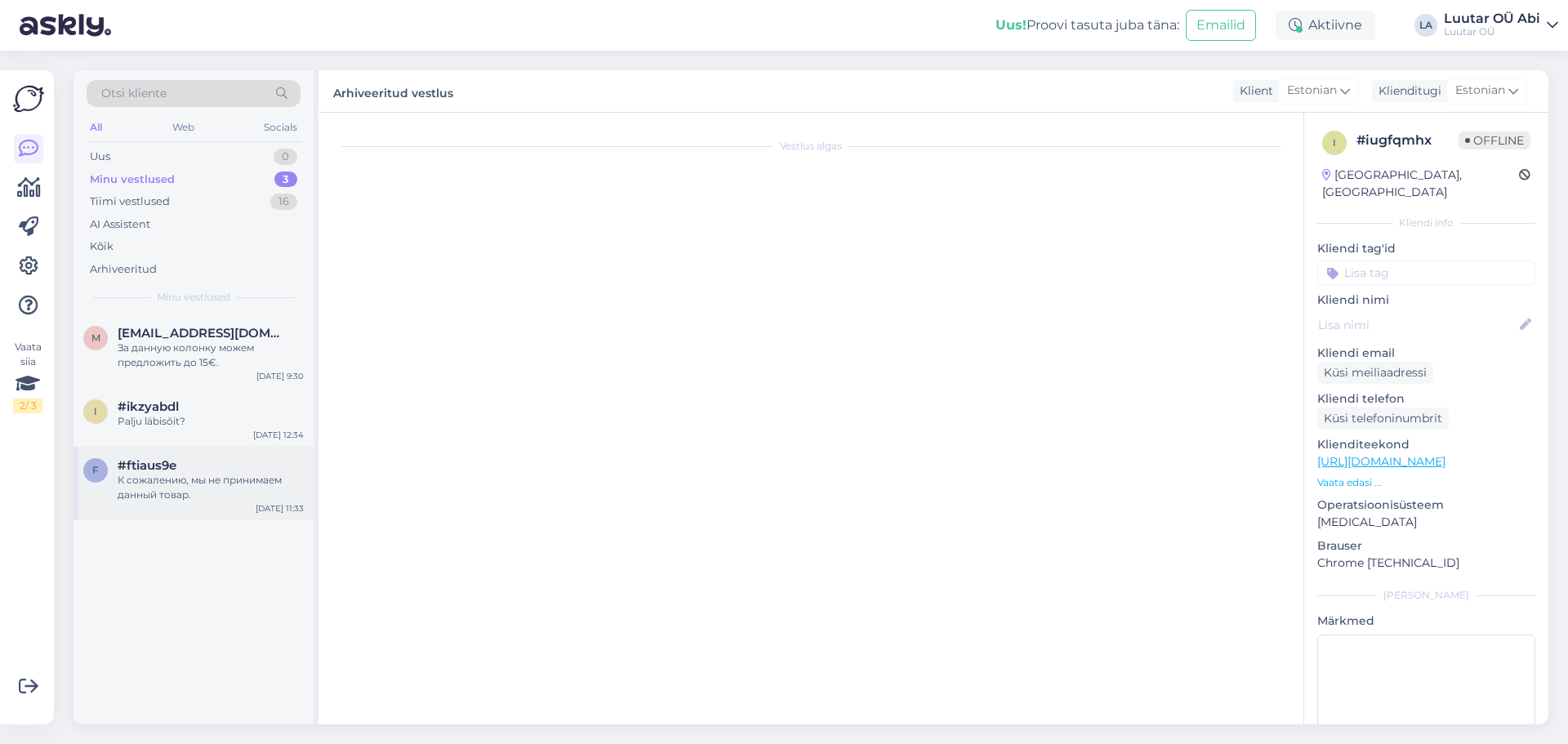
scroll to position [1172, 0]
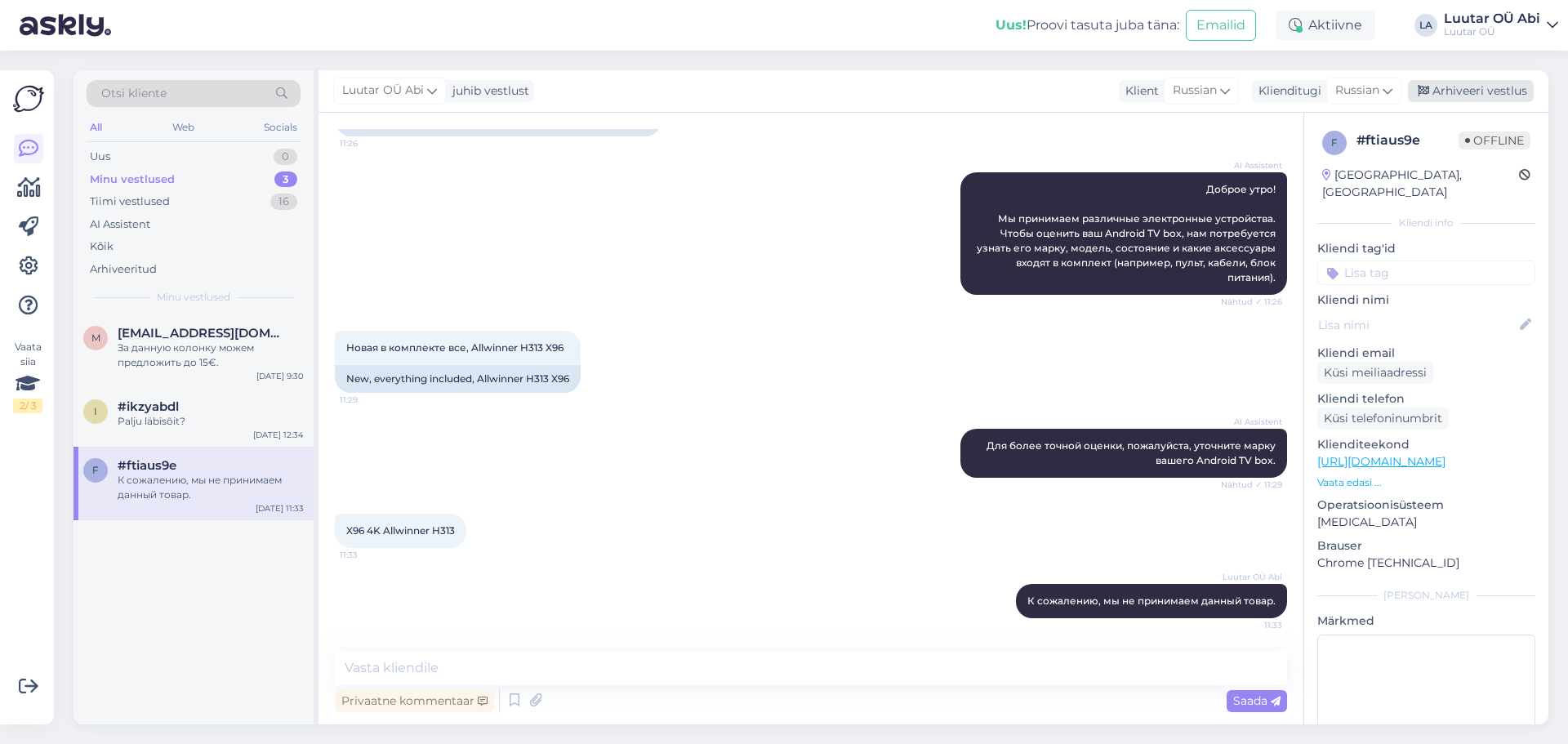
click at [1457, 91] on div "Arhiveeri vestlus" at bounding box center [1471, 91] width 126 height 22
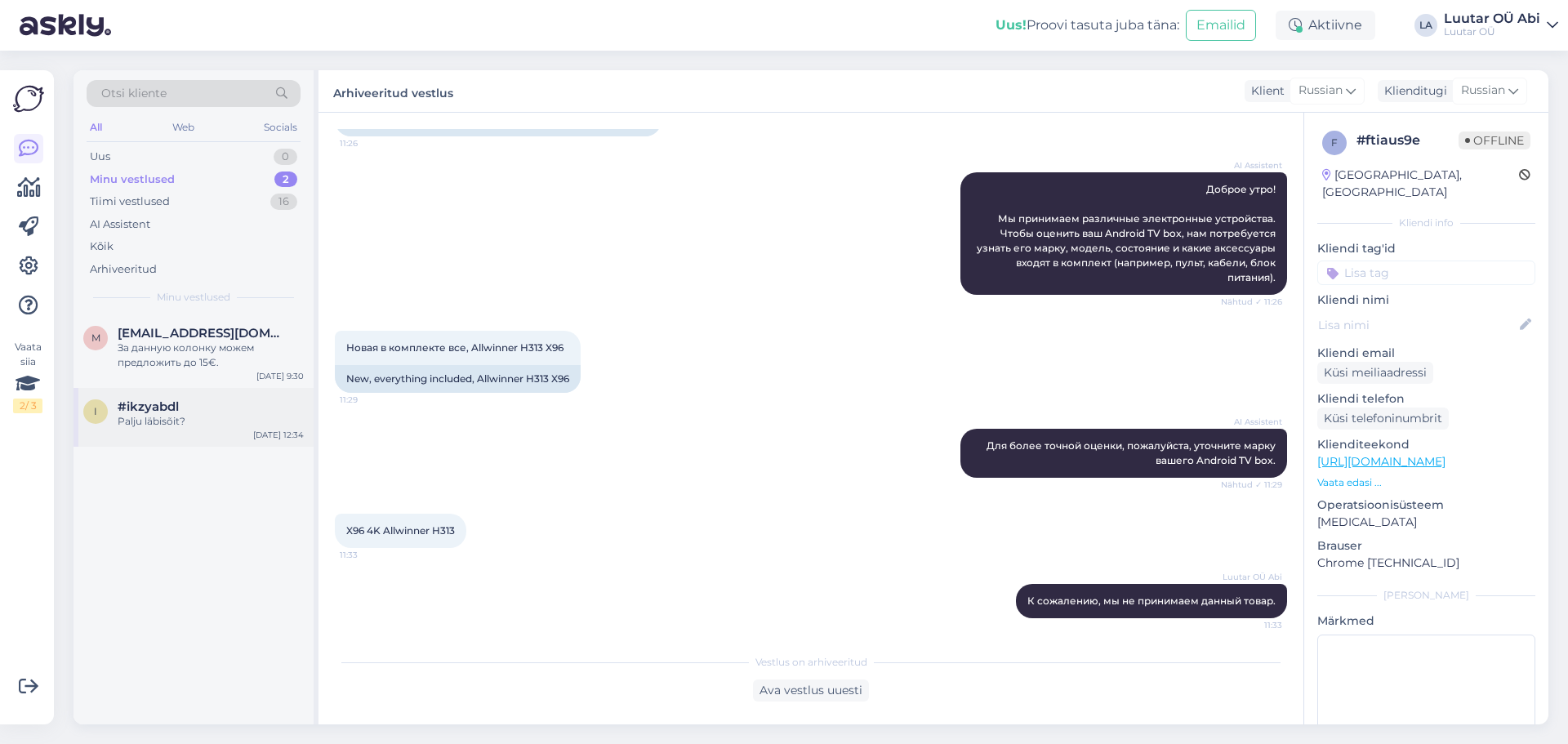
click at [239, 417] on div "Palju läbisõit?" at bounding box center [210, 421] width 186 height 14
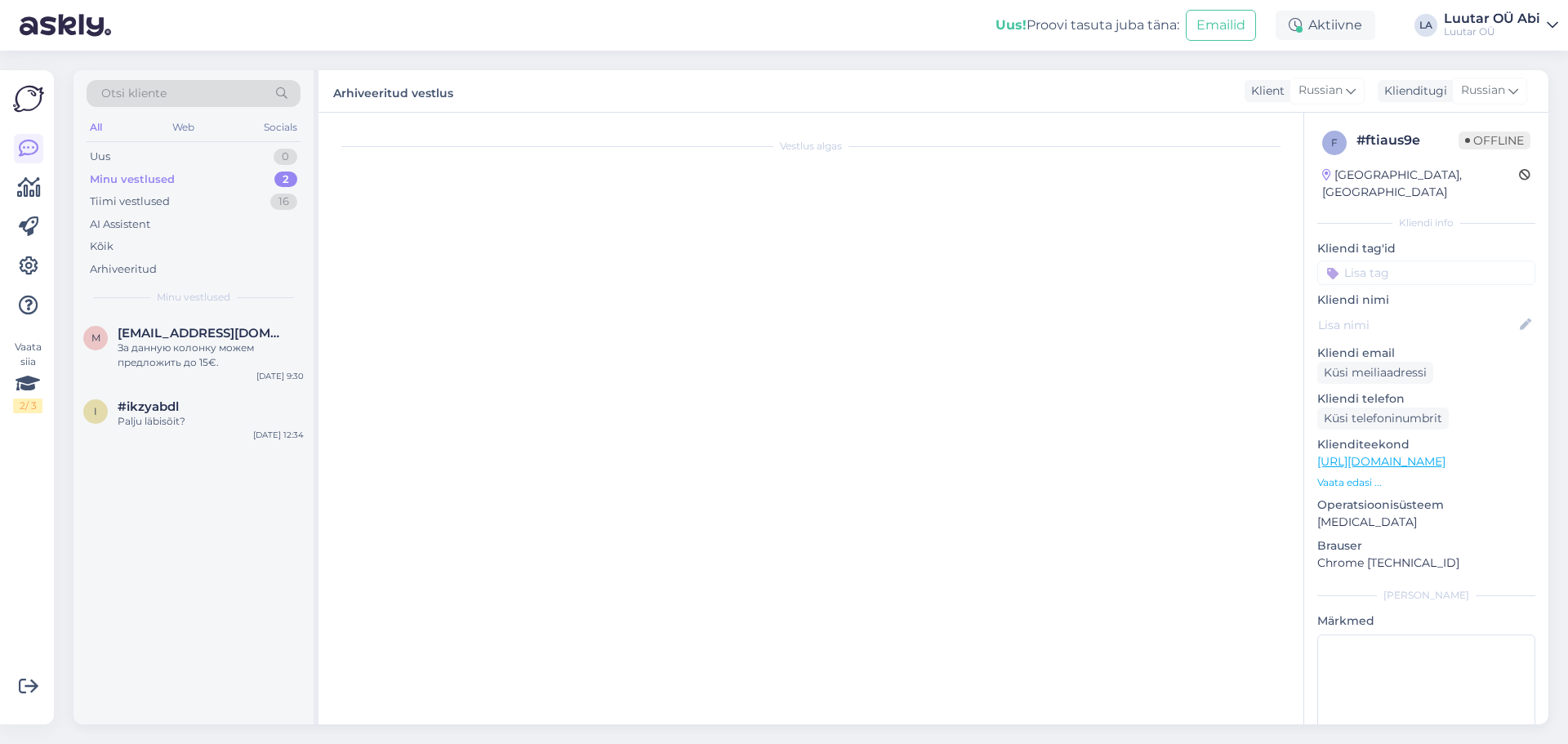
scroll to position [495, 0]
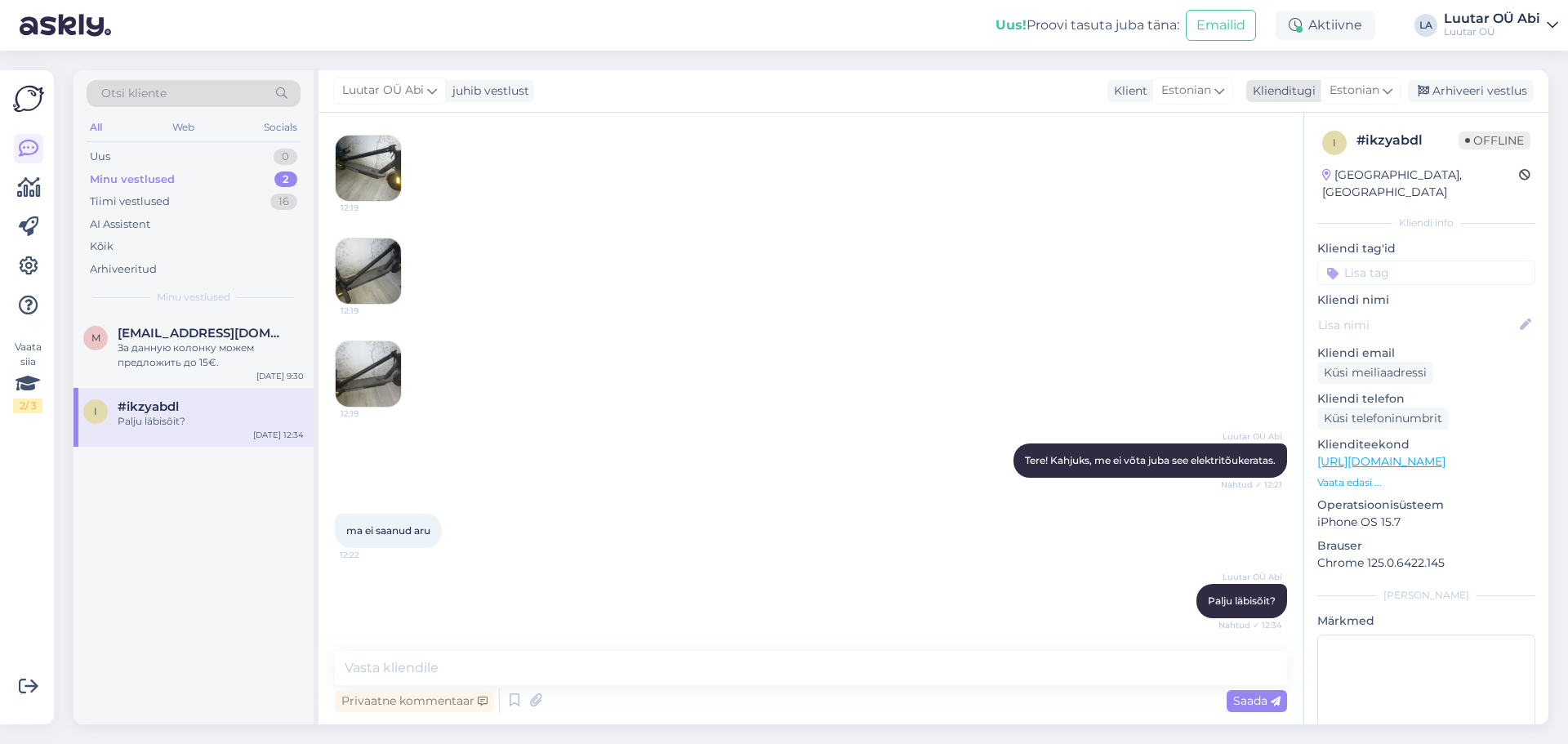
drag, startPoint x: 1474, startPoint y: 95, endPoint x: 1464, endPoint y: 100, distance: 11.2
click at [1468, 96] on div "Arhiveeri vestlus" at bounding box center [1471, 91] width 126 height 22
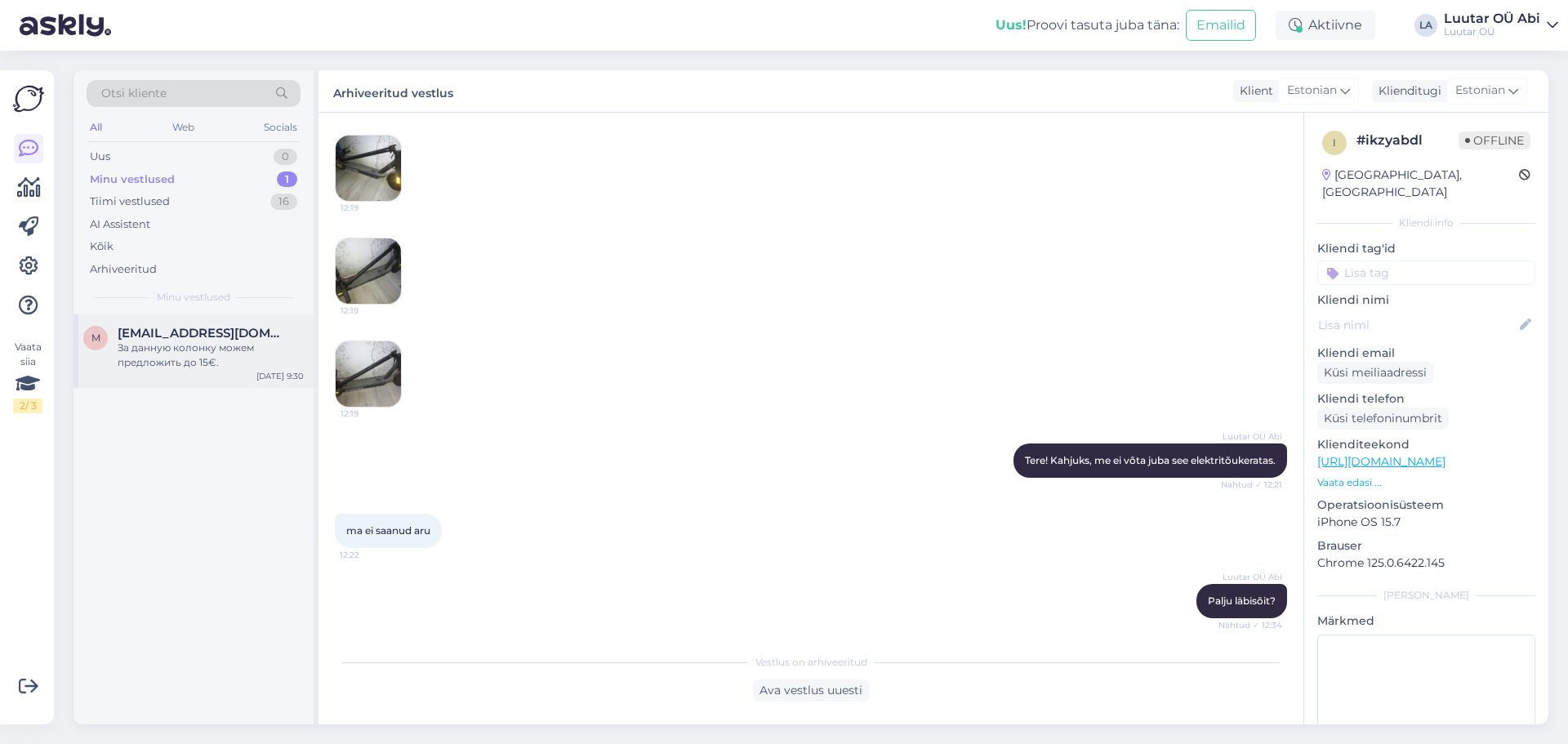
click at [162, 346] on div "За данную колонку можем предложить до 15€." at bounding box center [210, 355] width 186 height 30
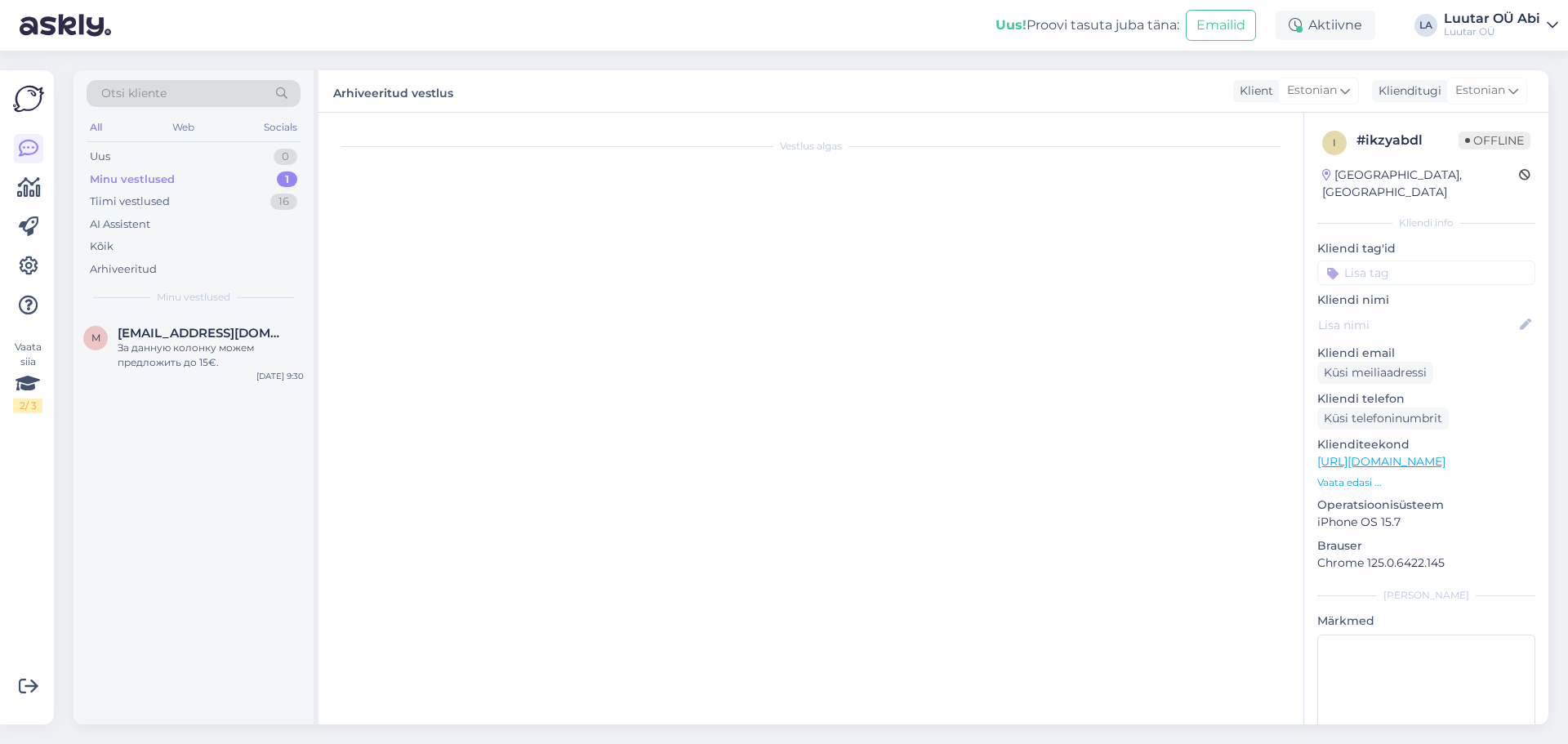
scroll to position [0, 0]
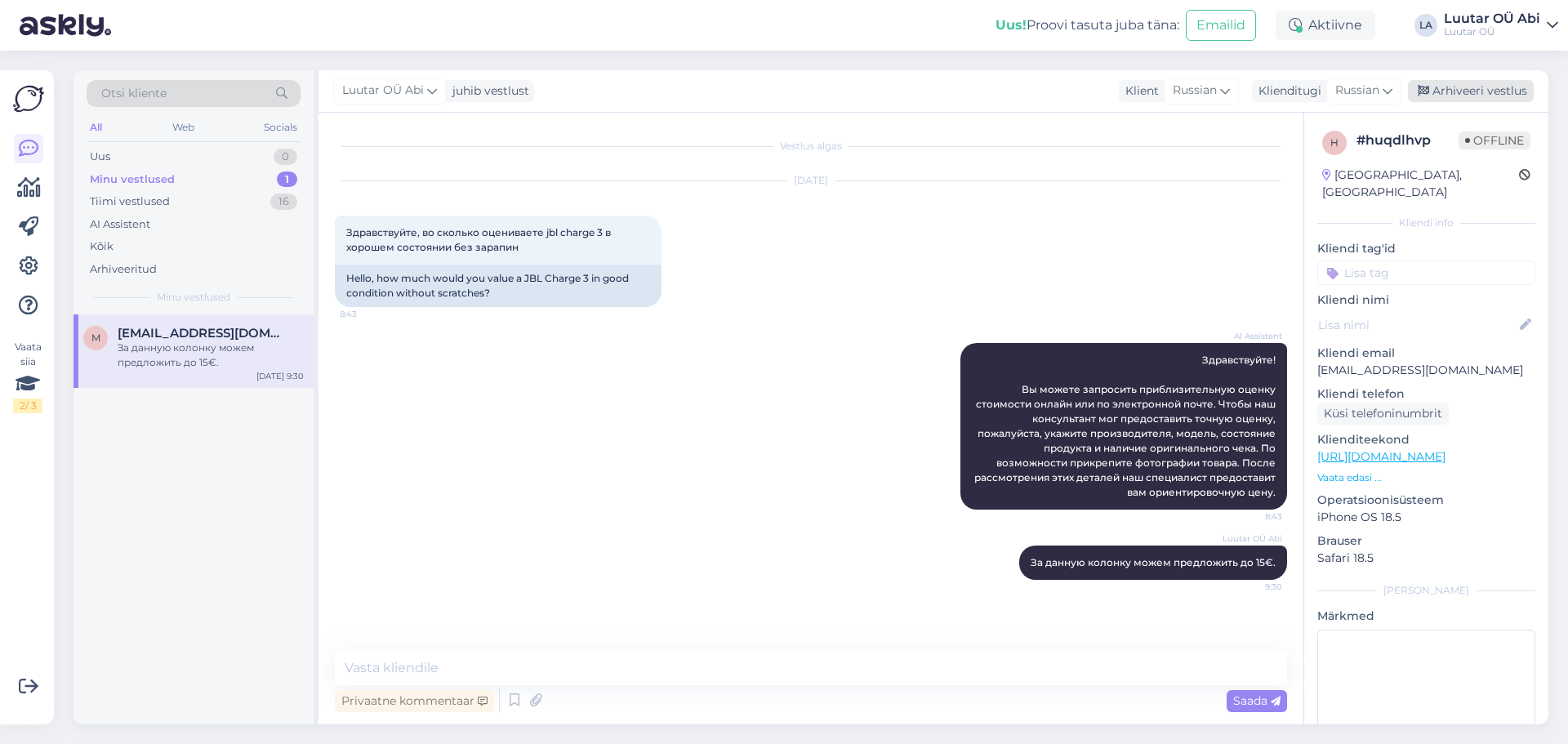
click at [1479, 87] on div "Arhiveeri vestlus" at bounding box center [1471, 91] width 126 height 22
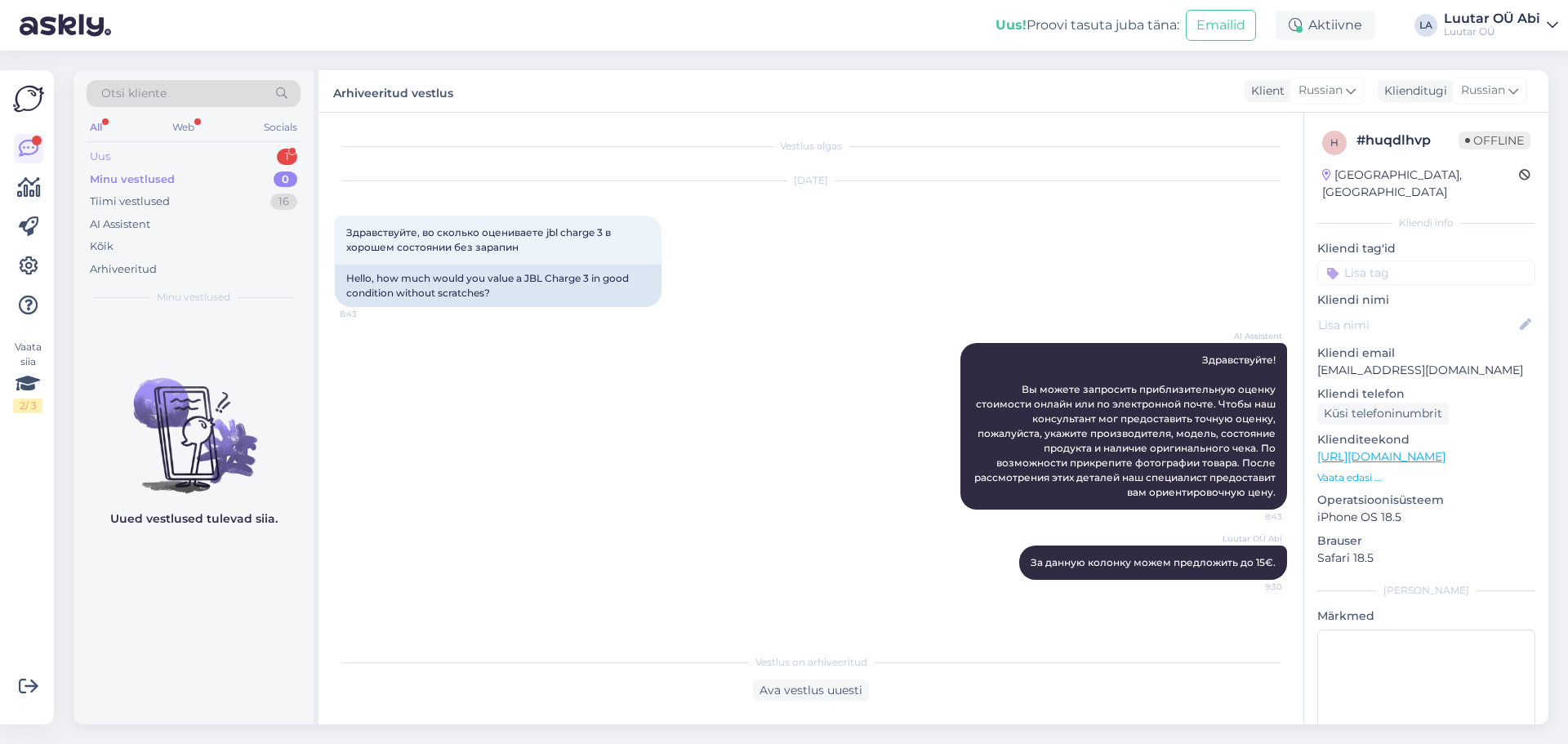
click at [134, 151] on div "Uus 1" at bounding box center [193, 157] width 214 height 23
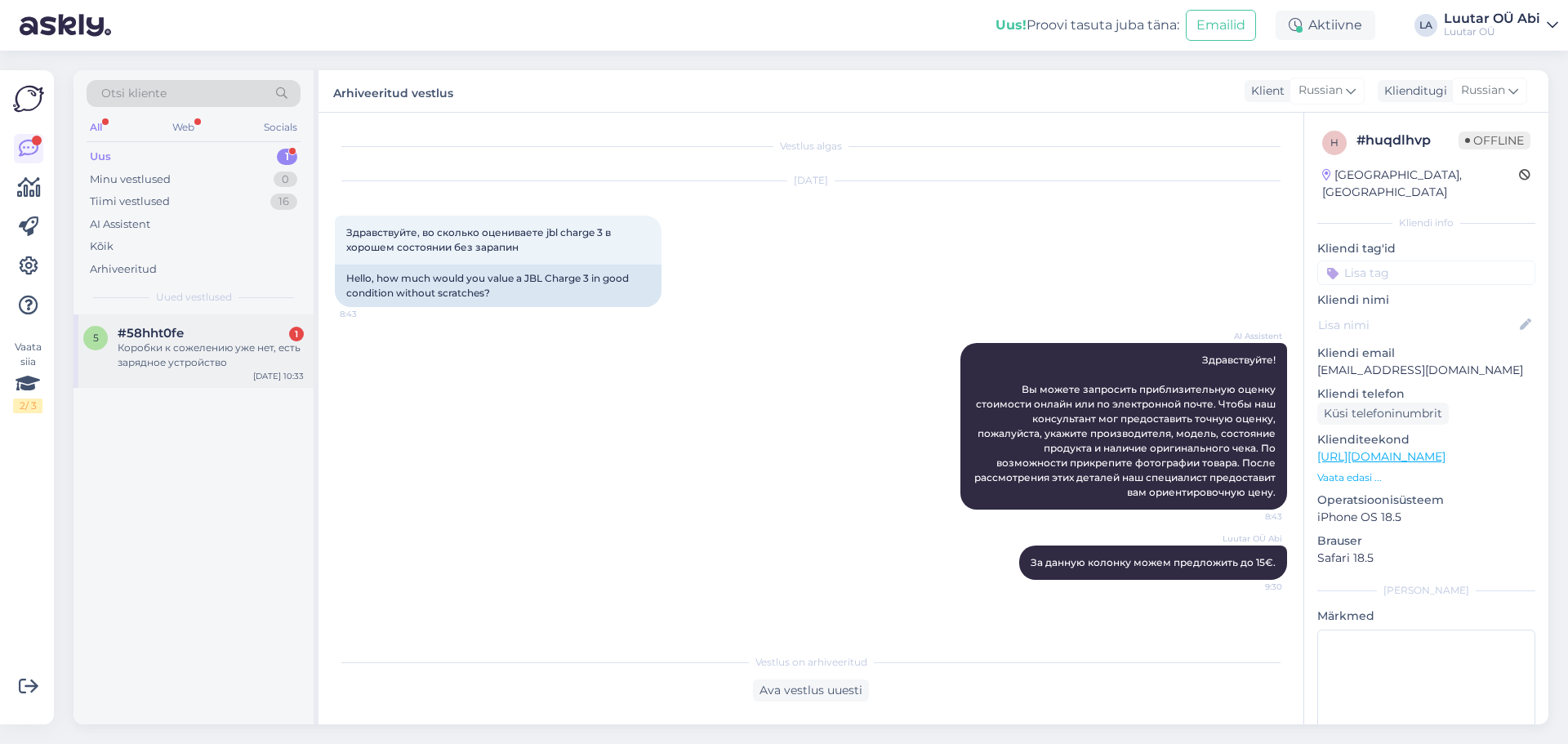
click at [178, 344] on div "Коробки к сожелению уже нет, есть зарядное устройство" at bounding box center [210, 355] width 186 height 30
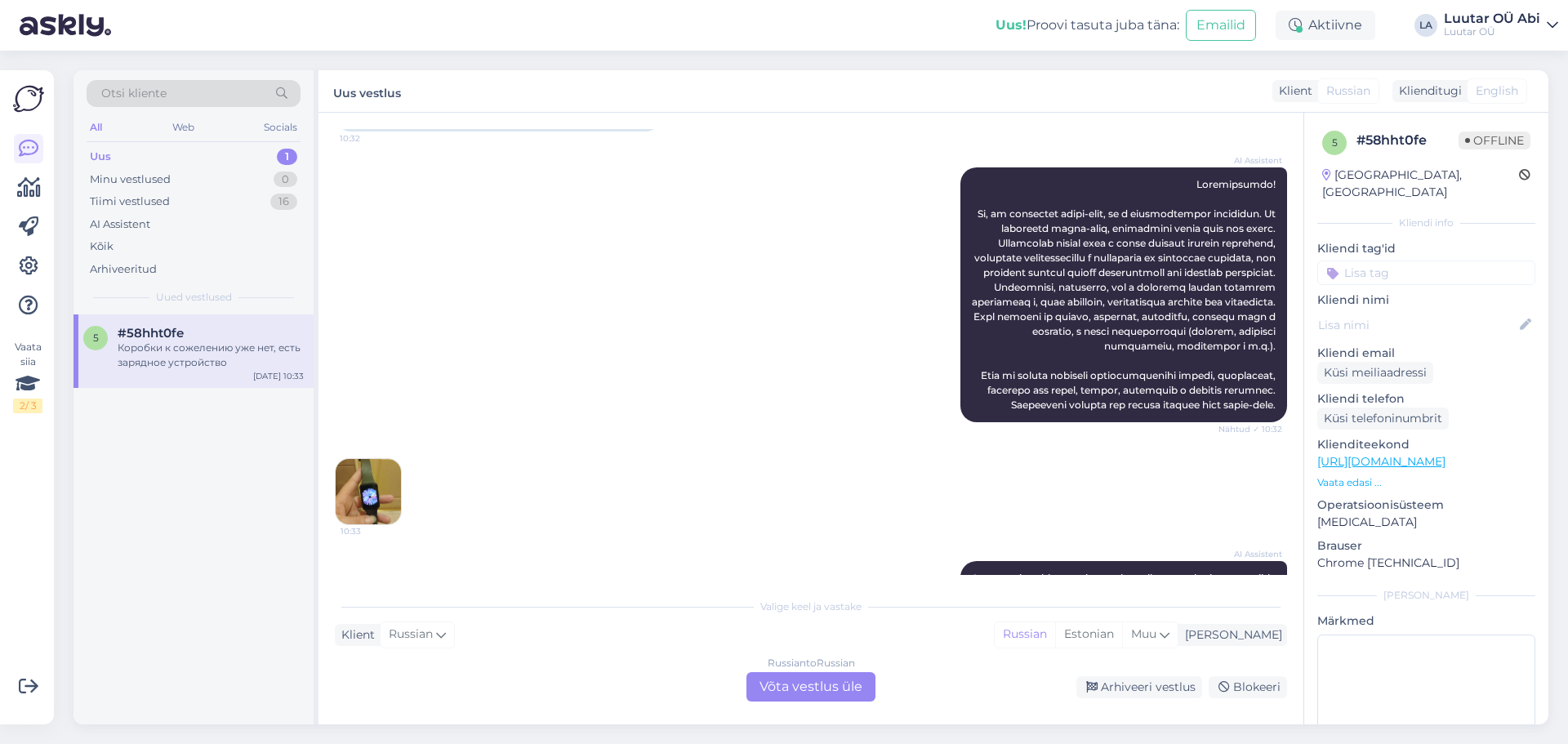
scroll to position [1708, 0]
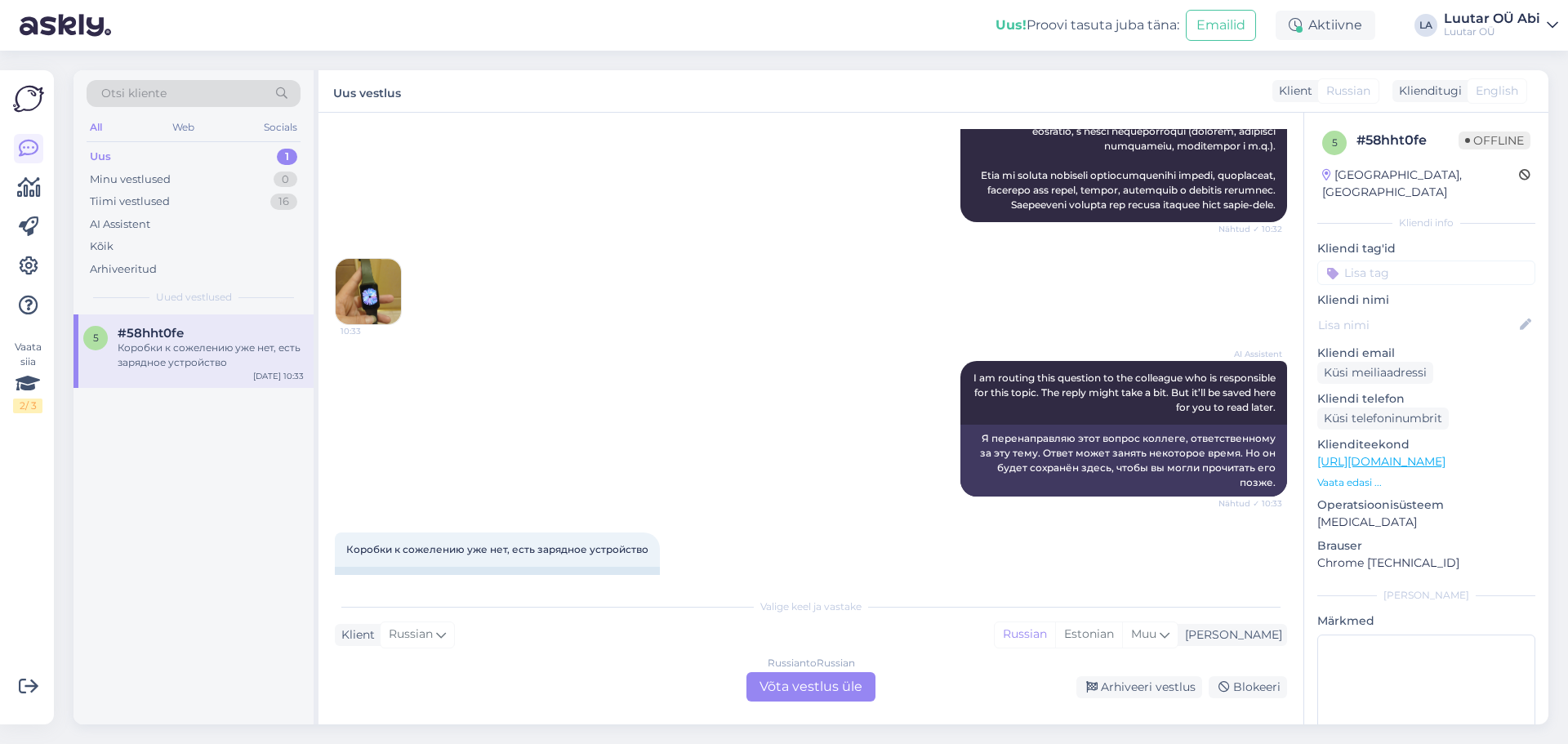
click at [385, 324] on img at bounding box center [368, 291] width 66 height 66
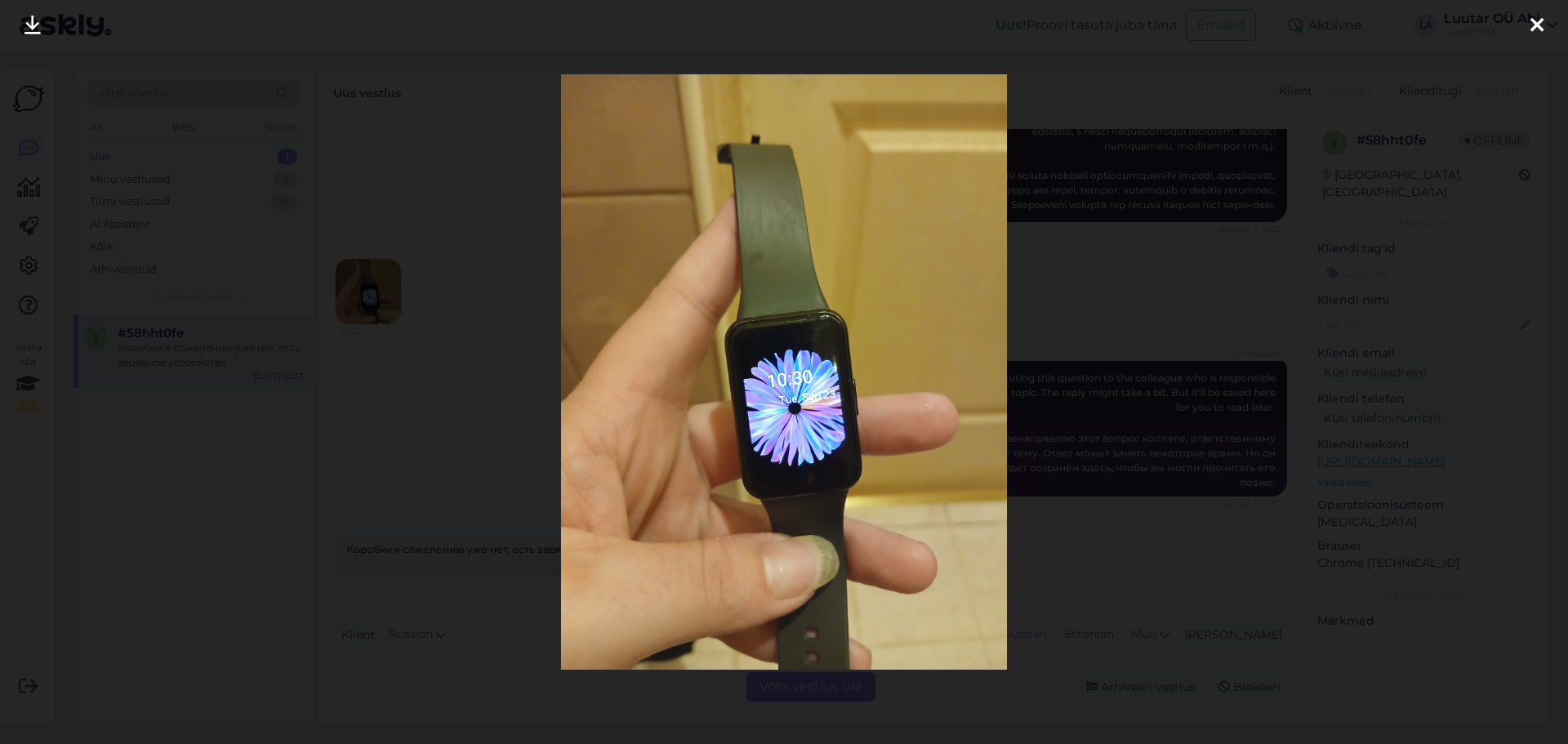
click at [430, 257] on div at bounding box center [784, 372] width 1568 height 744
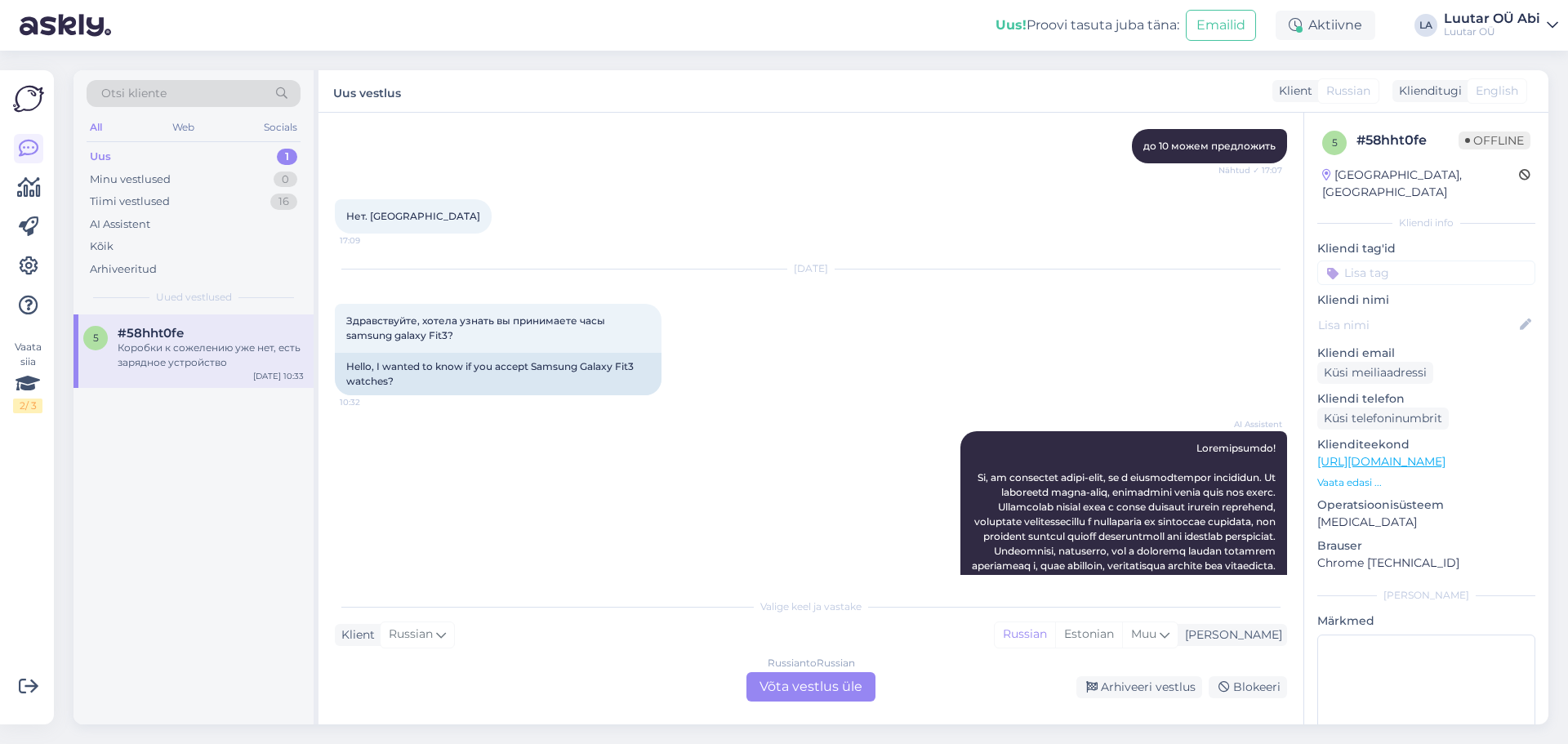
scroll to position [1219, 0]
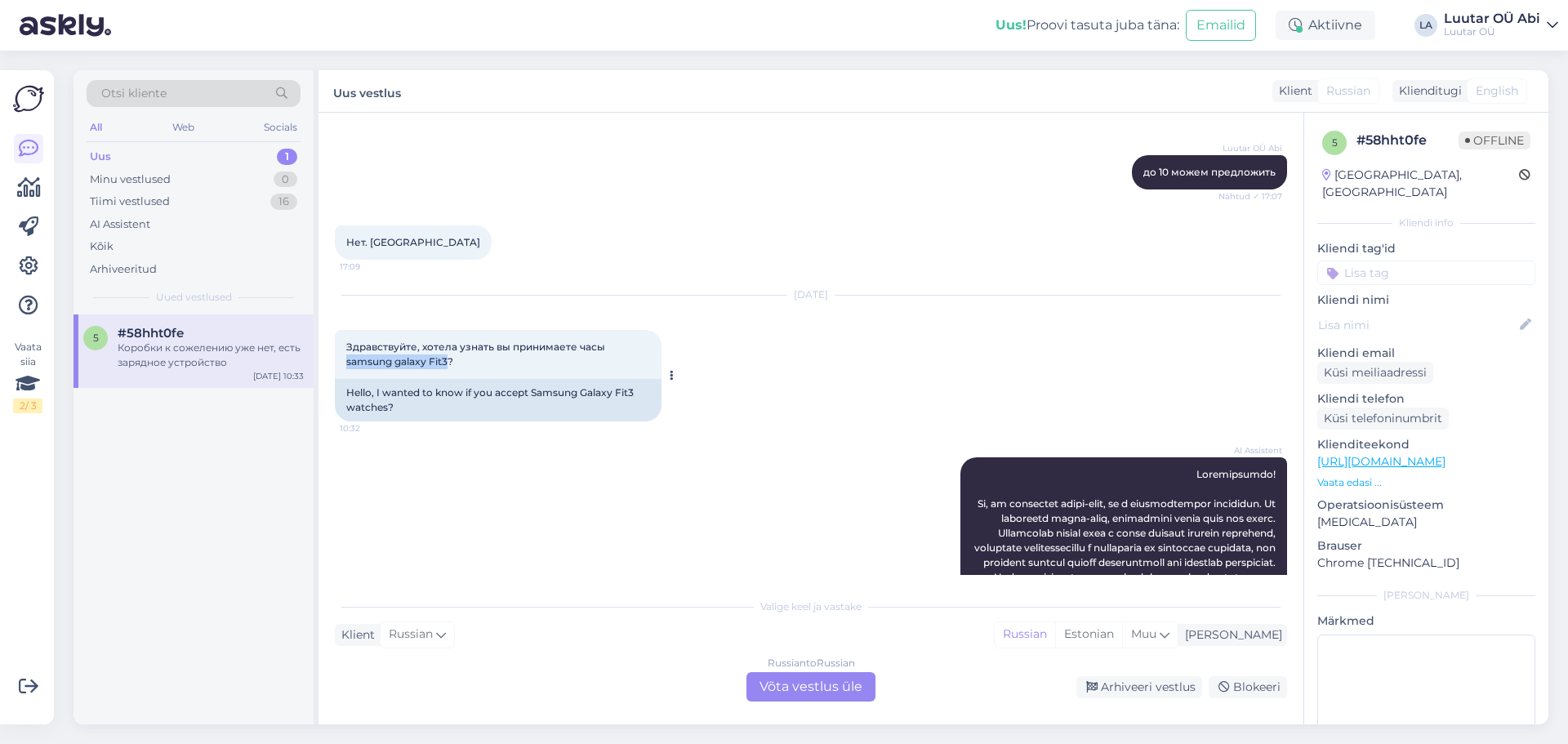
drag, startPoint x: 350, startPoint y: 363, endPoint x: 448, endPoint y: 360, distance: 98.0
click at [448, 360] on span "Здравствуйте, хотела узнать вы принимаете часы samsung galaxy Fit3?" at bounding box center [477, 354] width 261 height 27
copy span "samsung galaxy Fit3"
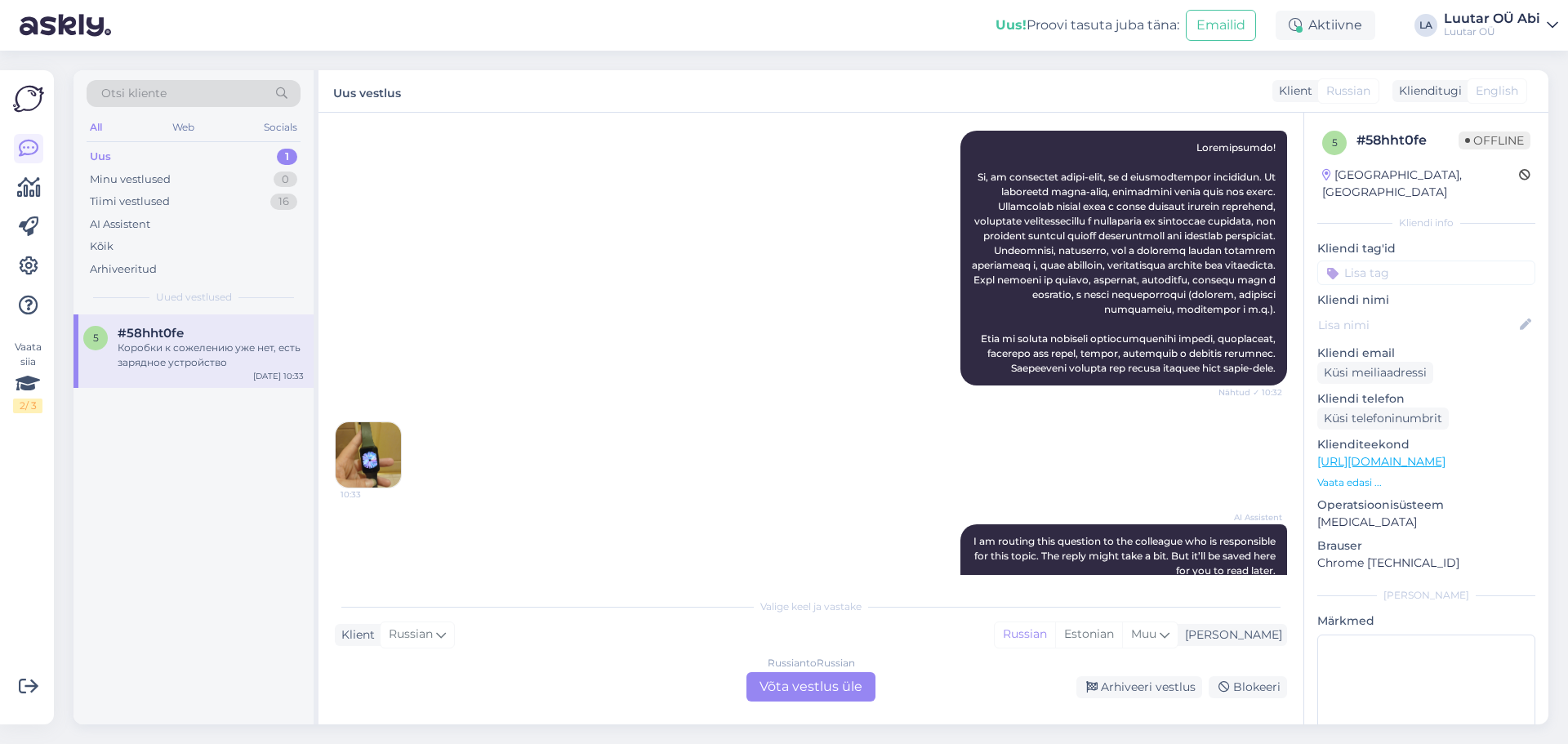
scroll to position [1790, 0]
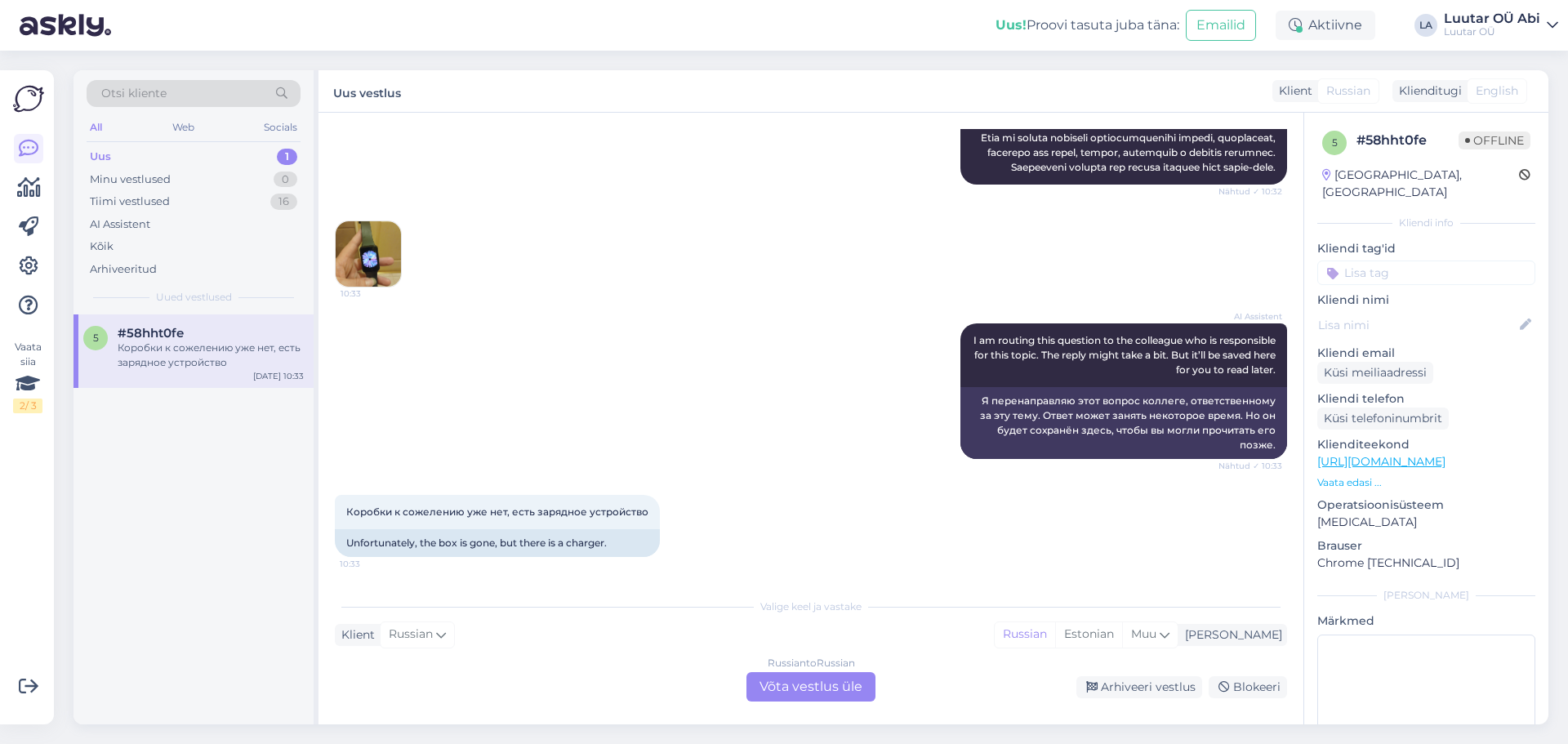
click at [784, 686] on div "Russian to Russian Võta vestlus üle" at bounding box center [811, 687] width 129 height 30
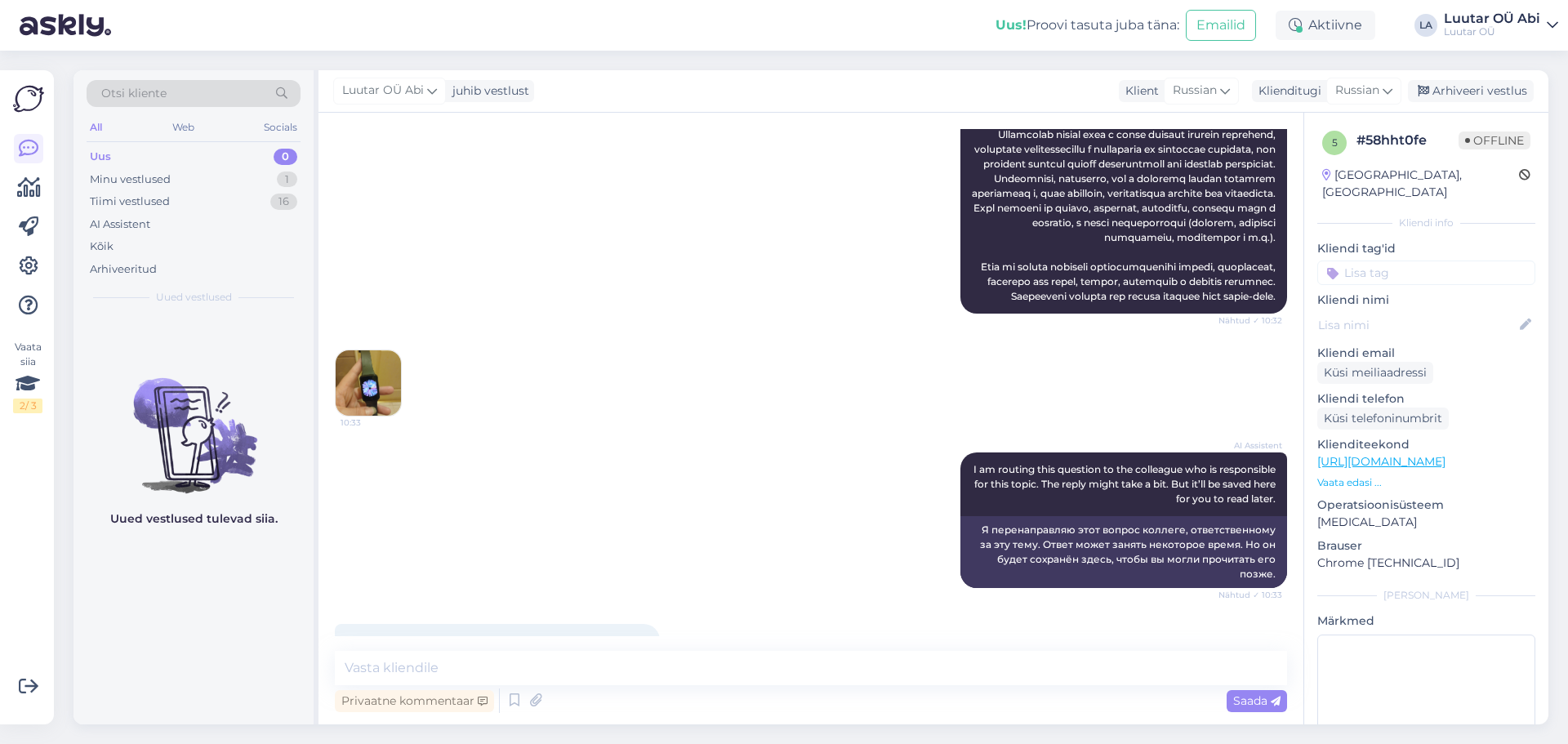
scroll to position [1729, 0]
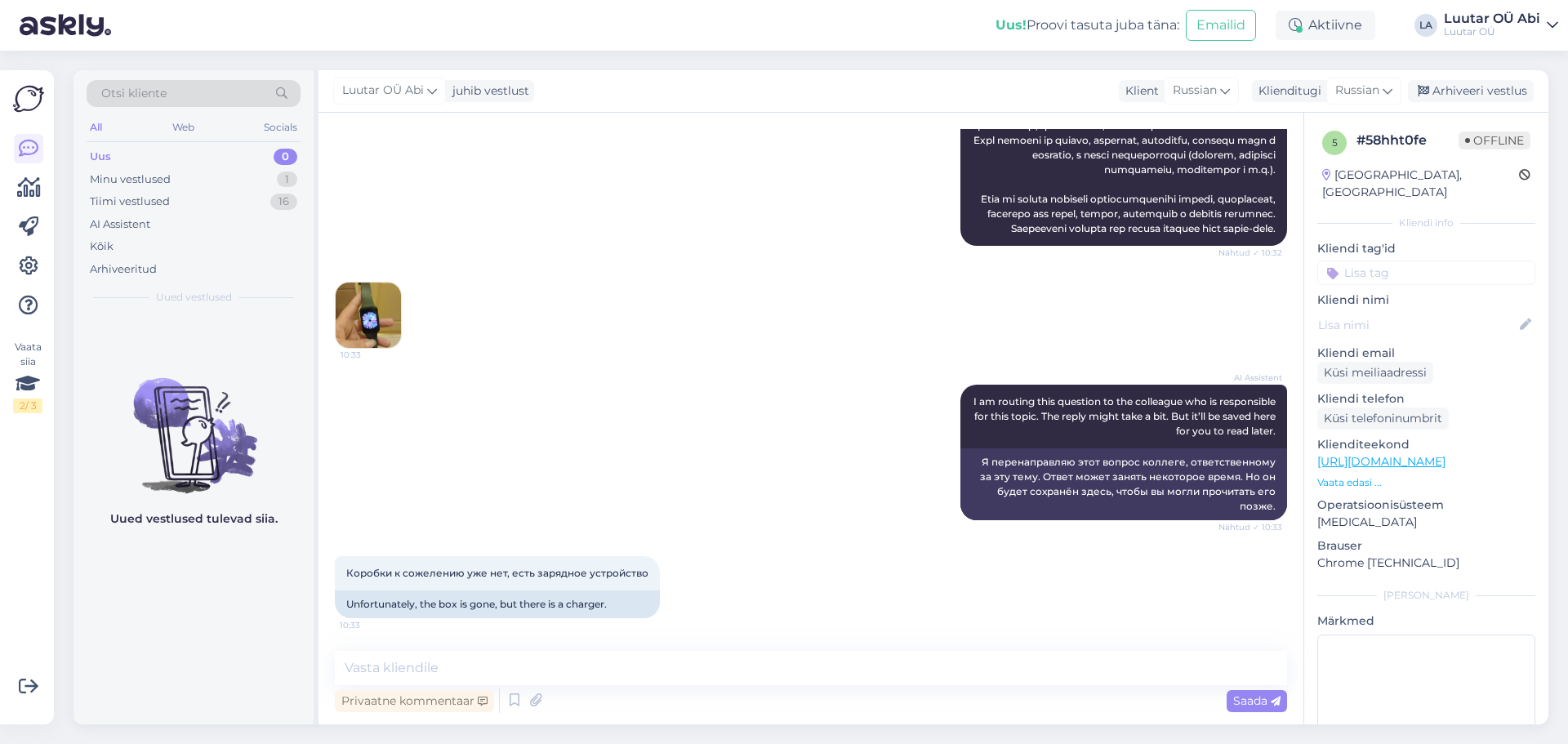
click at [827, 685] on div "Privaatne kommentaar Saada" at bounding box center [810, 701] width 953 height 31
click at [775, 667] on textarea at bounding box center [810, 668] width 953 height 34
type textarea "с"
type textarea "минутку"
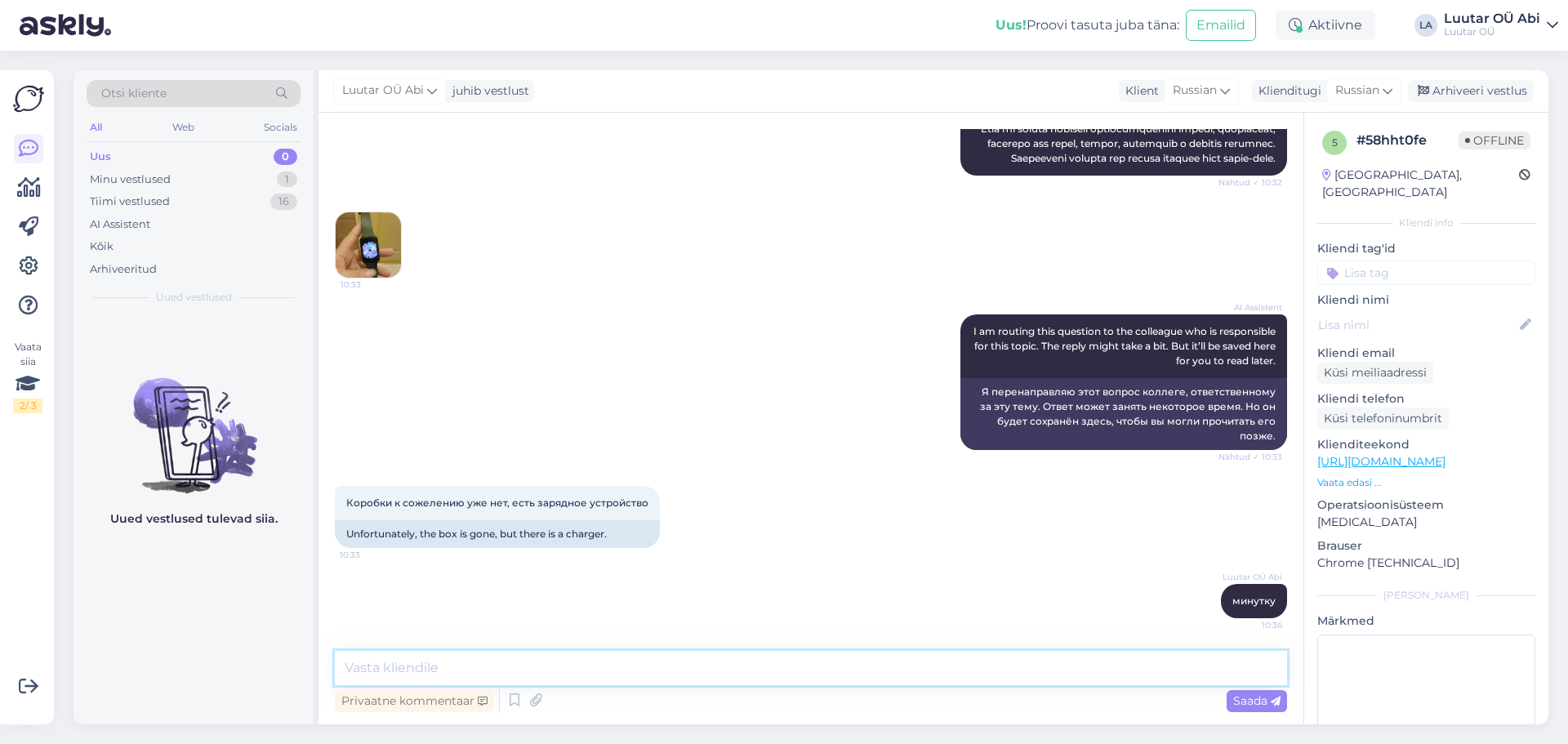
click at [543, 655] on textarea at bounding box center [810, 668] width 953 height 34
type textarea "к сожалению данную модель мы не принимаем"
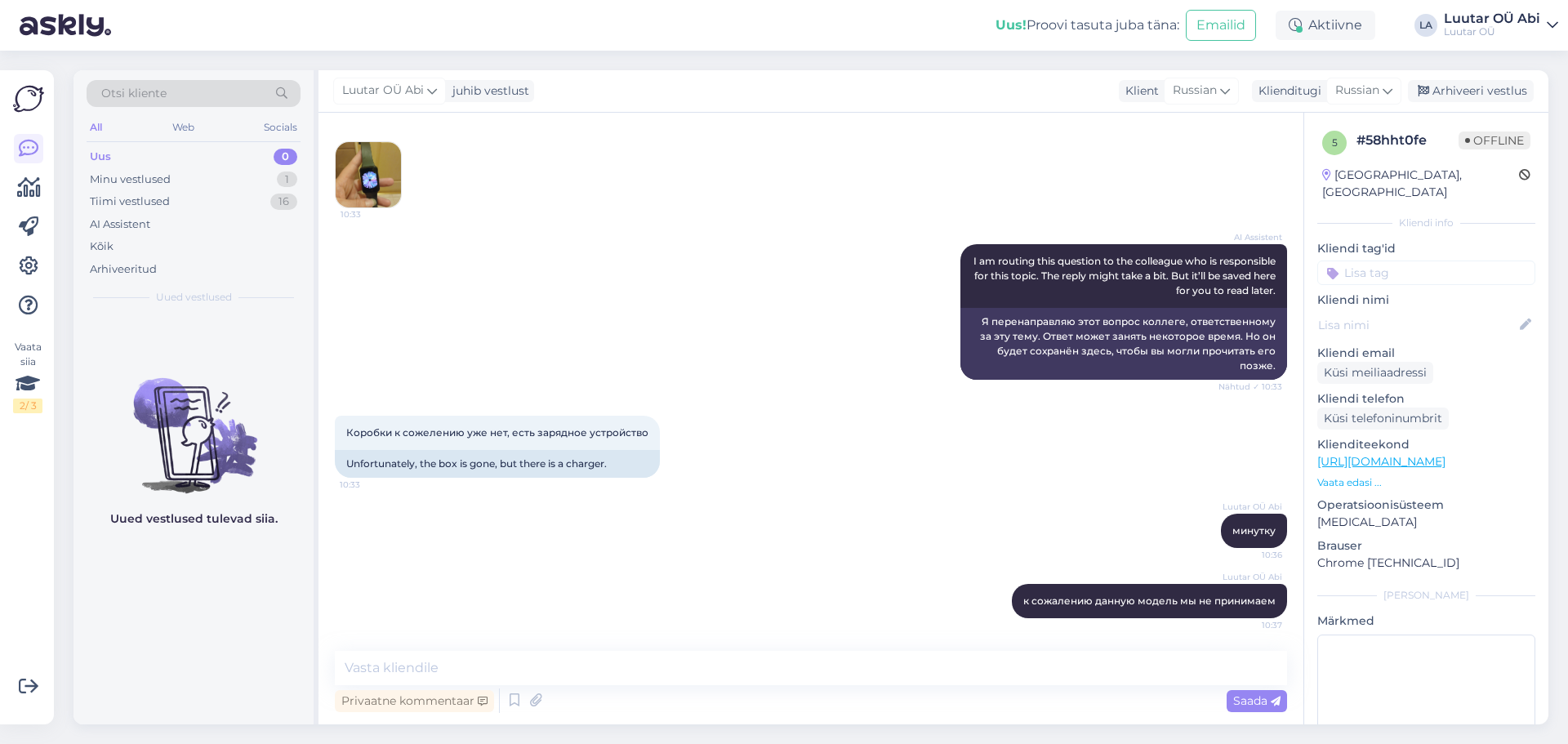
click at [579, 264] on div "AI Assistent I am routing this question to the colleague who is responsible for…" at bounding box center [810, 312] width 953 height 172
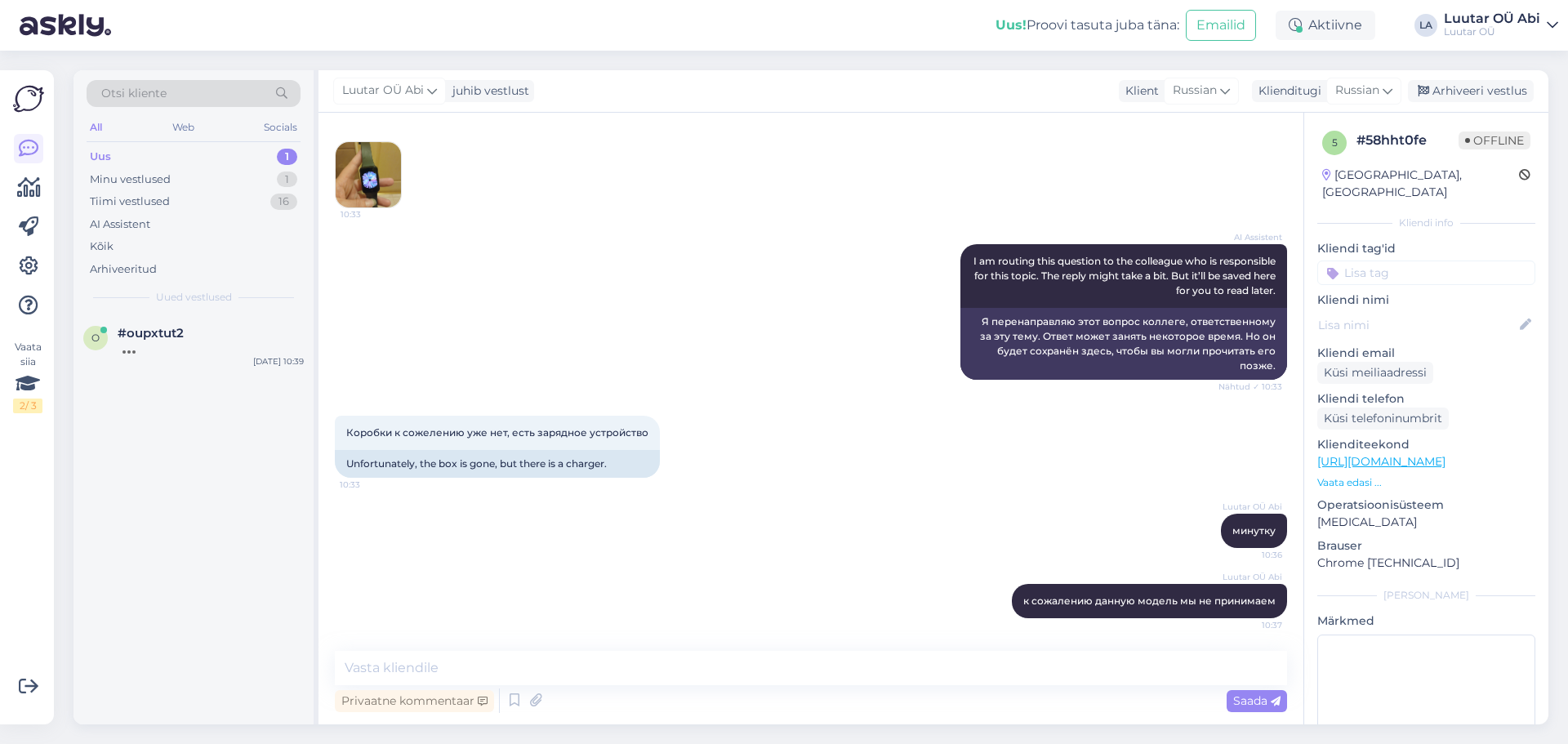
click at [762, 374] on div "AI Assistent I am routing this question to the colleague who is responsible for…" at bounding box center [810, 312] width 953 height 172
click at [195, 157] on div "Uus 1" at bounding box center [193, 157] width 214 height 23
click at [193, 334] on div "#oupxtut2" at bounding box center [210, 333] width 186 height 14
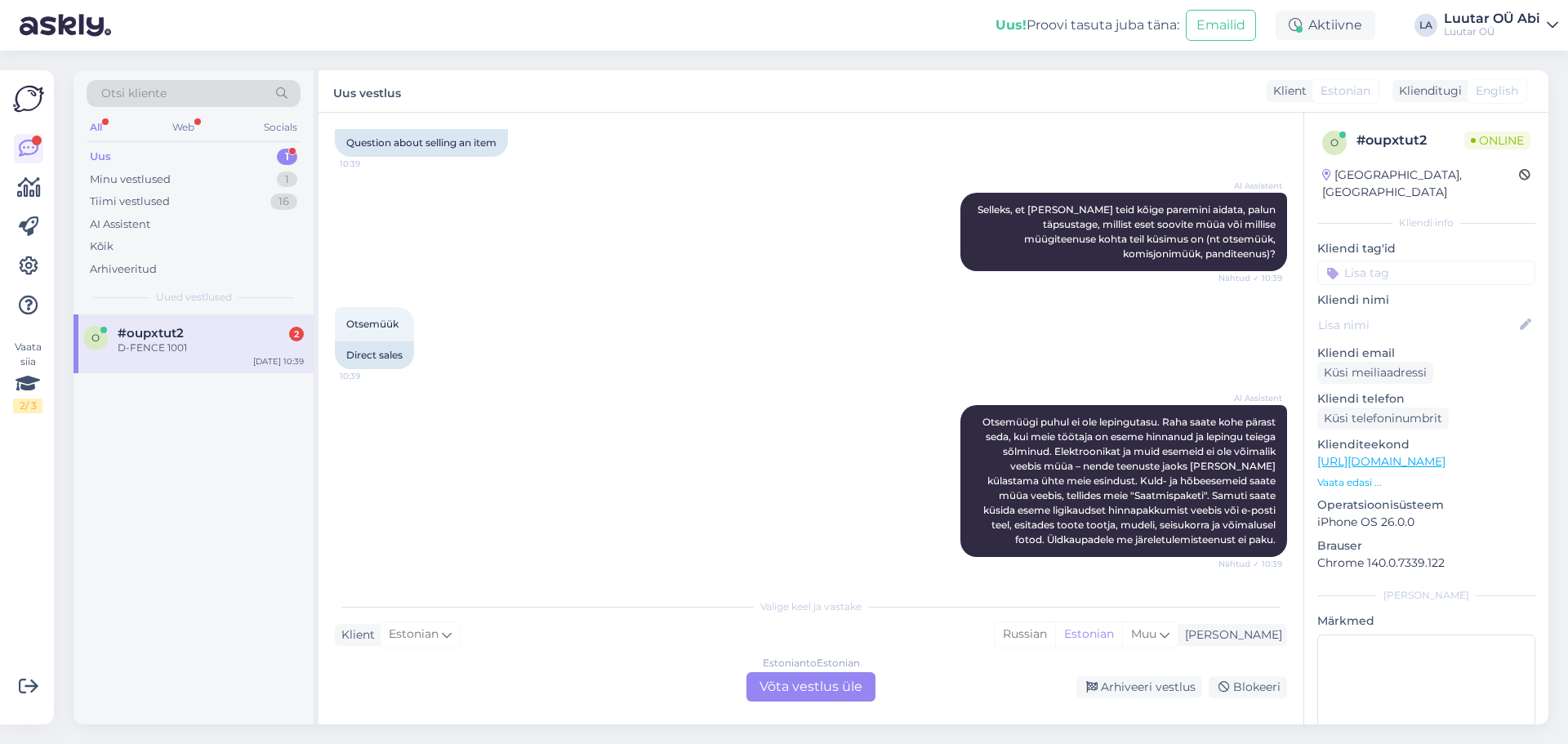
scroll to position [588, 0]
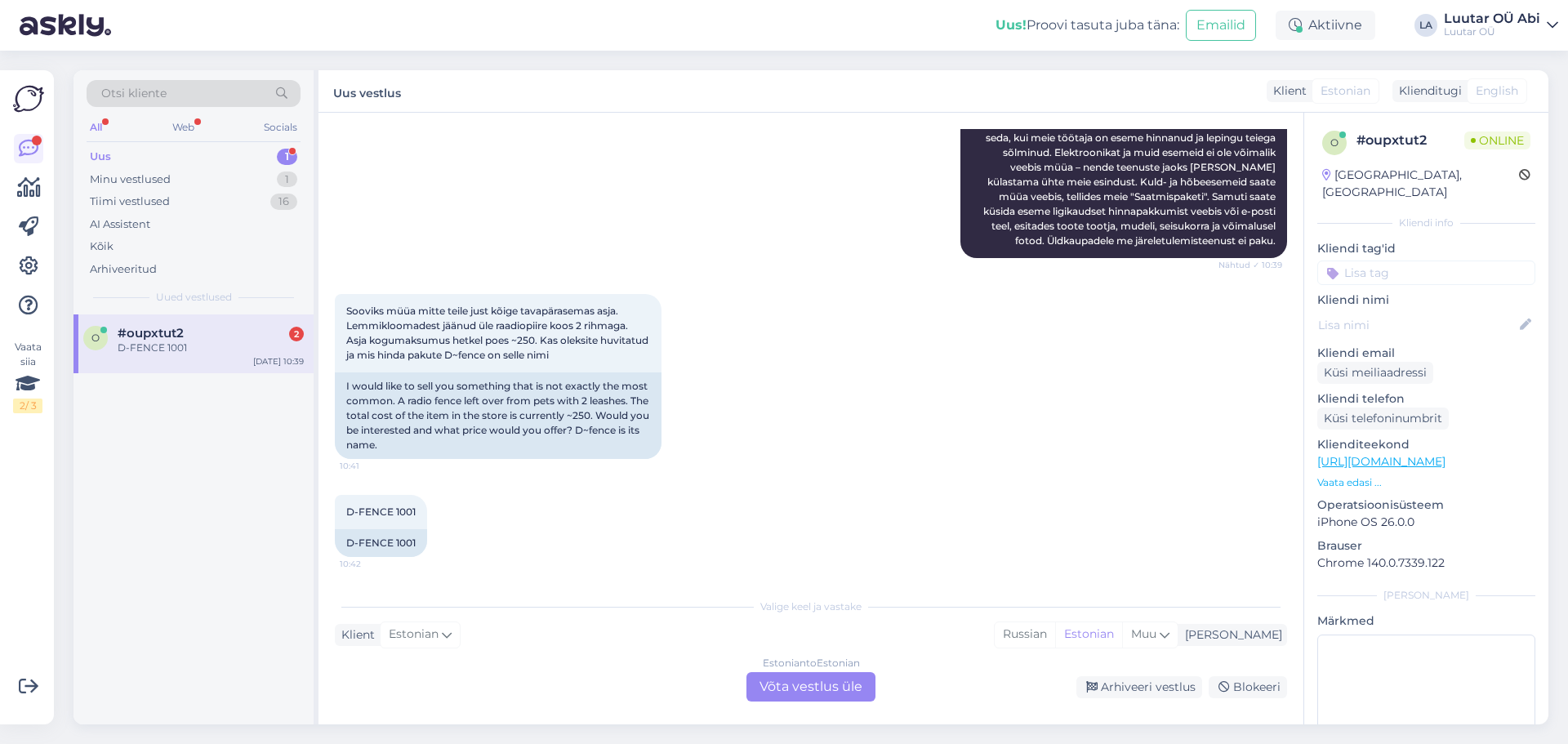
click at [232, 325] on div "o #oupxtut2 2 D-FENCE [DATE] 10:39" at bounding box center [193, 343] width 240 height 59
drag, startPoint x: 339, startPoint y: 515, endPoint x: 422, endPoint y: 518, distance: 83.1
click at [426, 518] on div "D-FENCE 1001 10:42" at bounding box center [381, 512] width 92 height 34
click at [421, 518] on div "D-FENCE 1001 10:42" at bounding box center [381, 512] width 92 height 34
drag, startPoint x: 345, startPoint y: 509, endPoint x: 417, endPoint y: 504, distance: 72.2
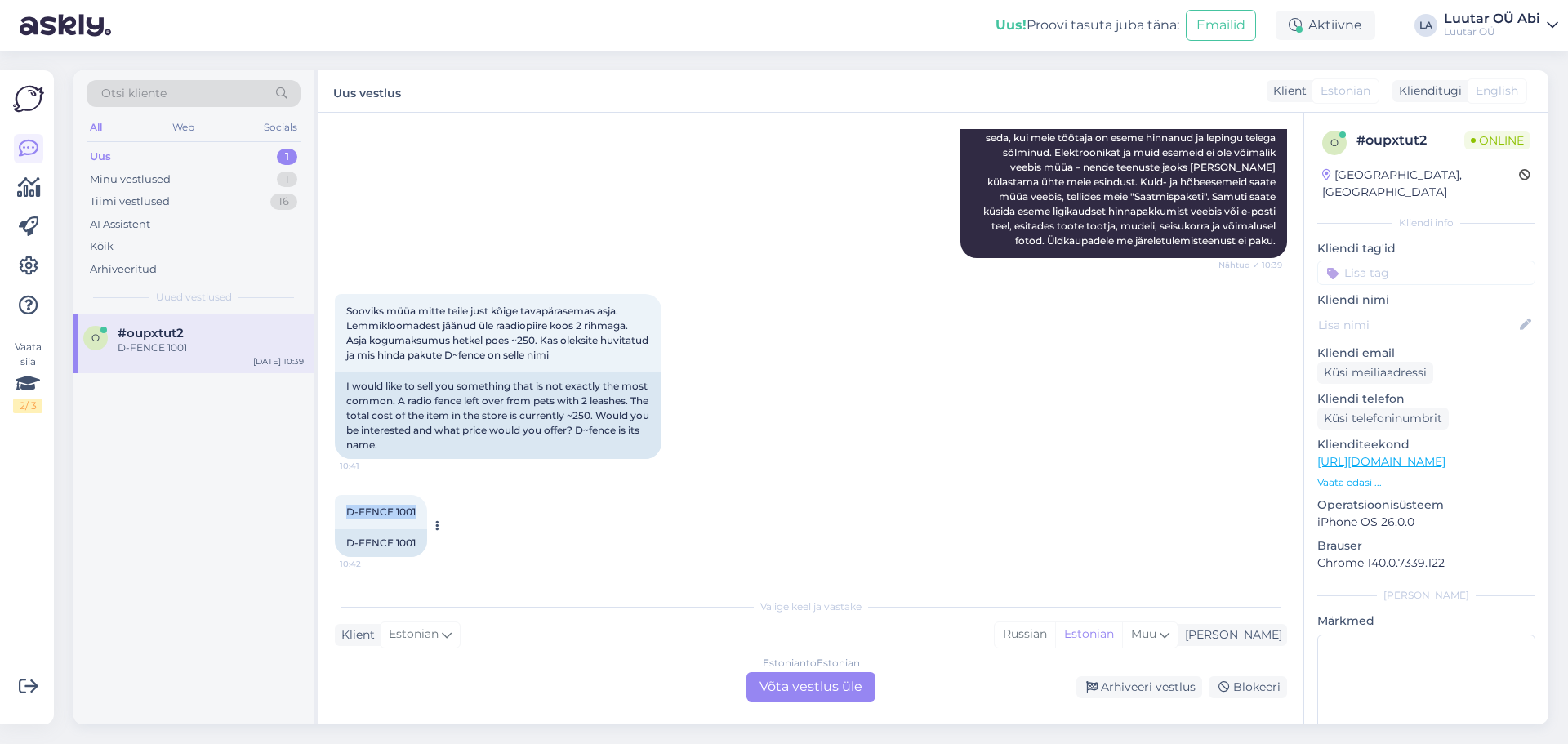
click at [417, 504] on div "D-FENCE 1001 10:42" at bounding box center [381, 512] width 92 height 34
copy span "D-FENCE 1001"
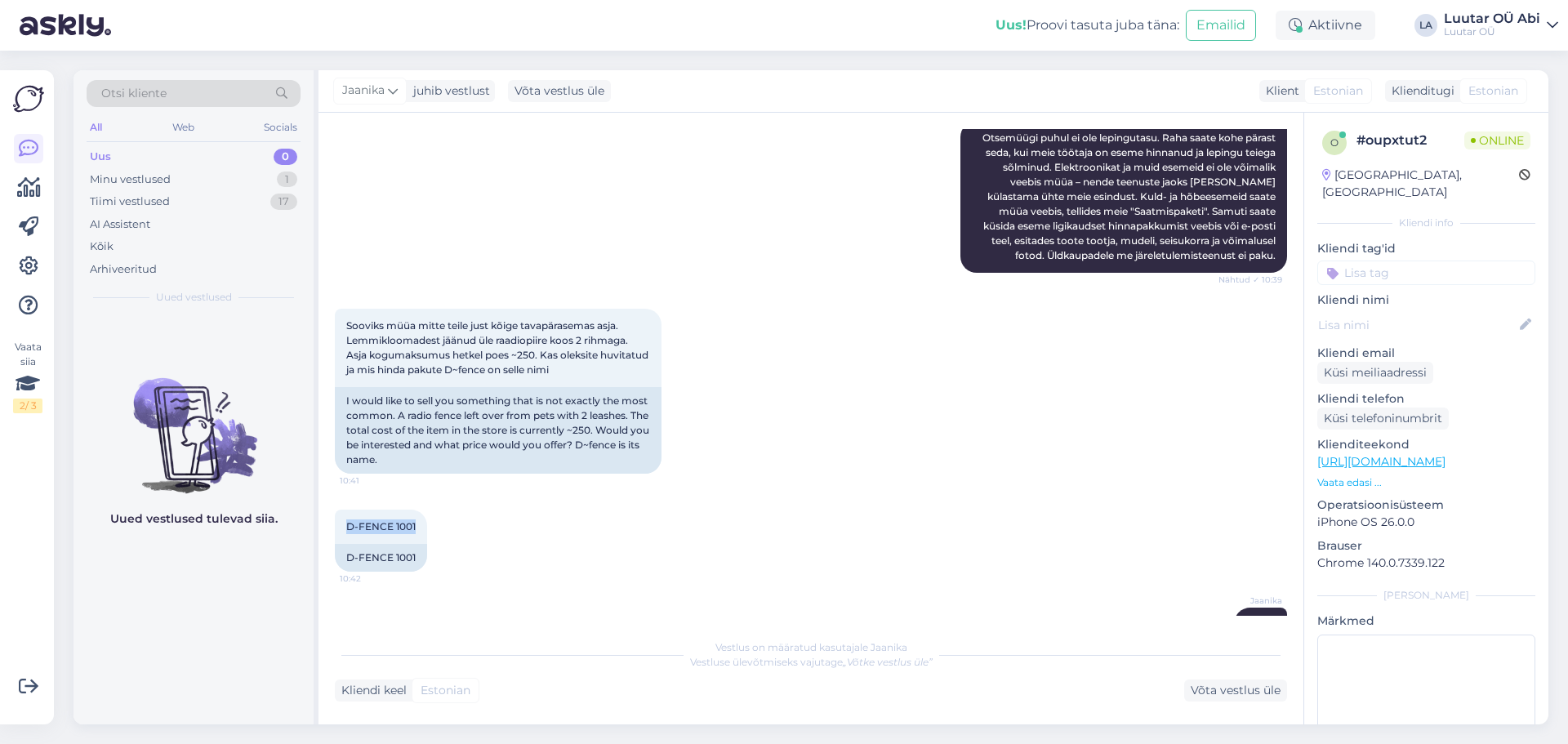
scroll to position [688, 0]
